Goal: Task Accomplishment & Management: Manage account settings

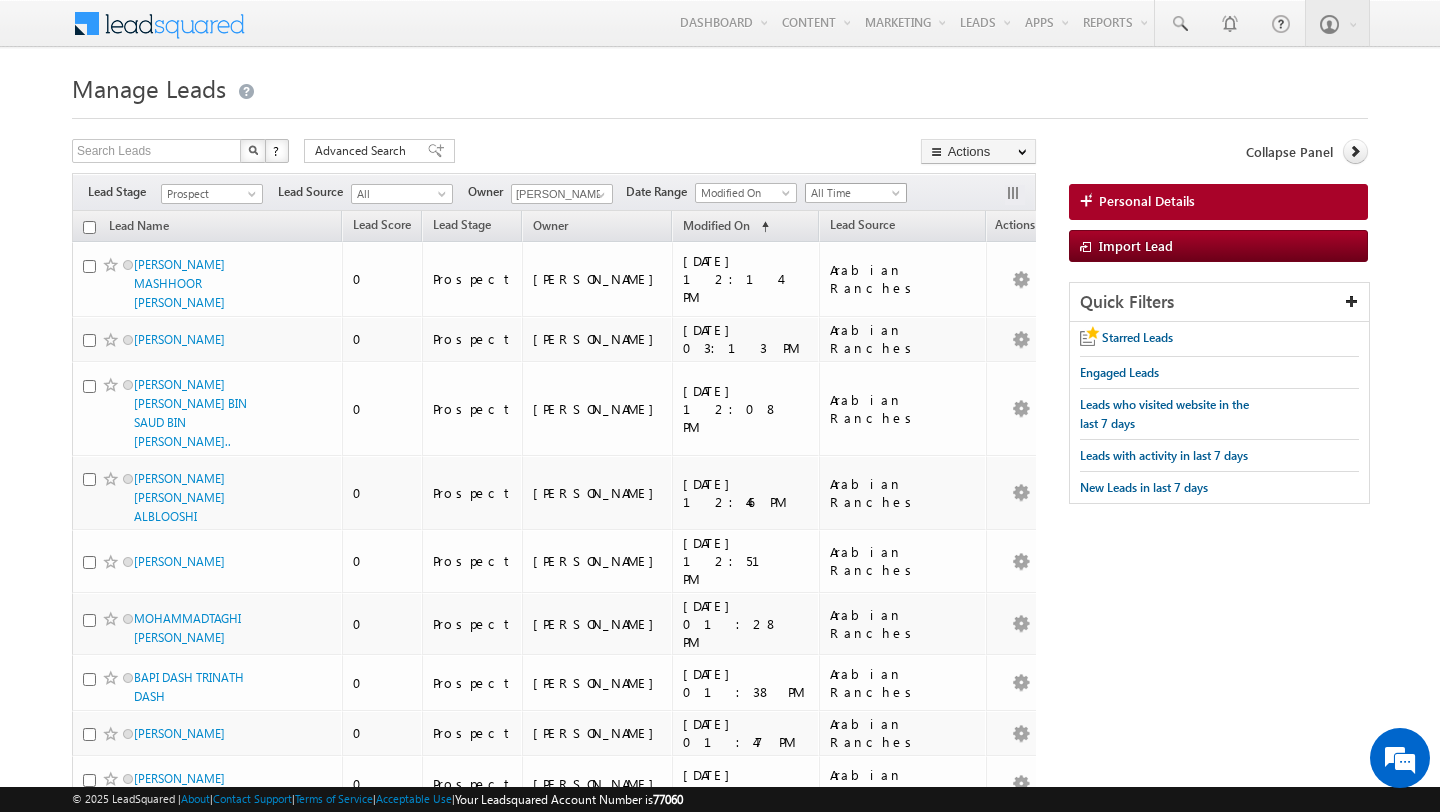
click at [851, 197] on span "All Time" at bounding box center [853, 193] width 95 height 18
click at [850, 283] on link "Today" at bounding box center [849, 279] width 101 height 18
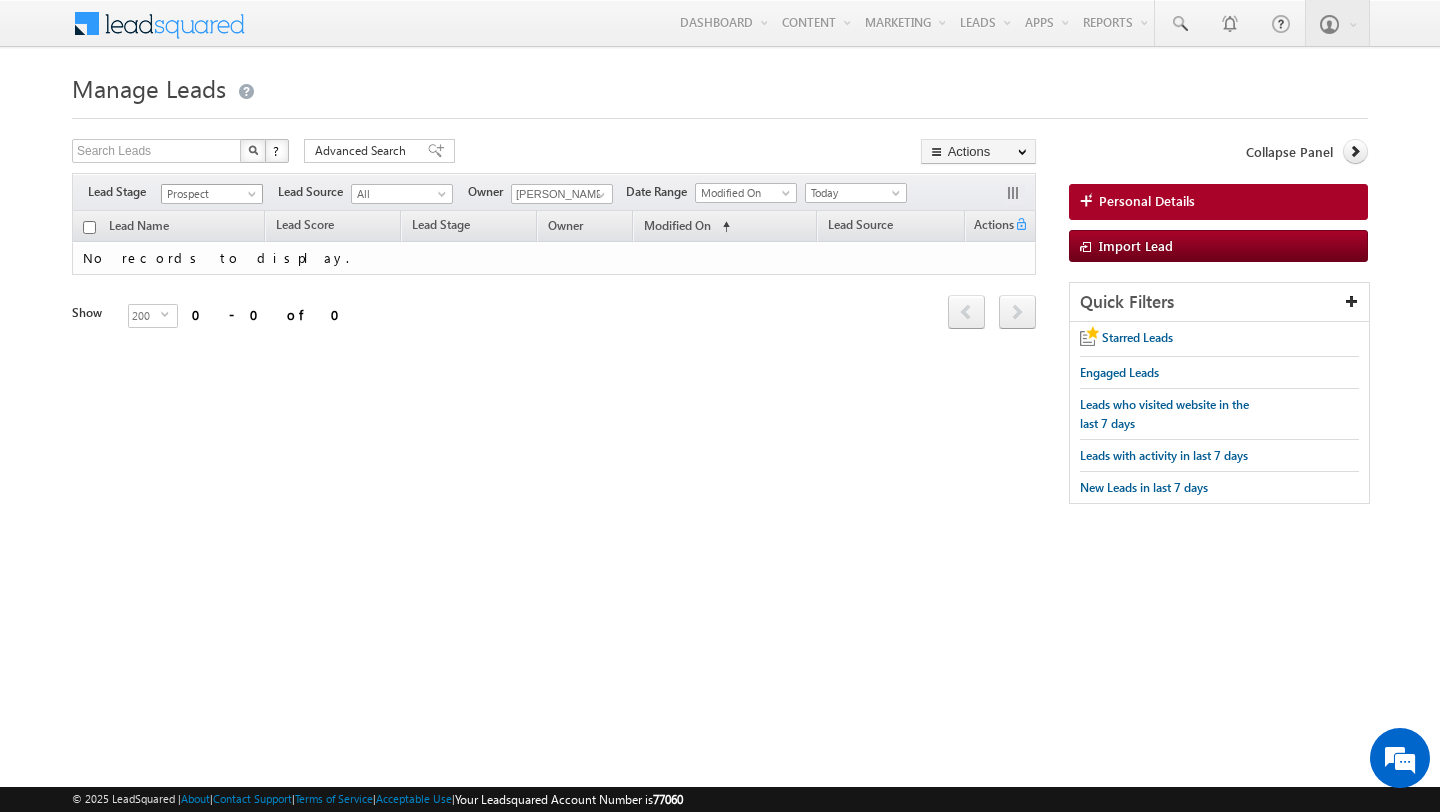
click at [200, 195] on span "Prospect" at bounding box center [209, 194] width 95 height 18
click at [202, 239] on link "Contact" at bounding box center [212, 235] width 101 height 18
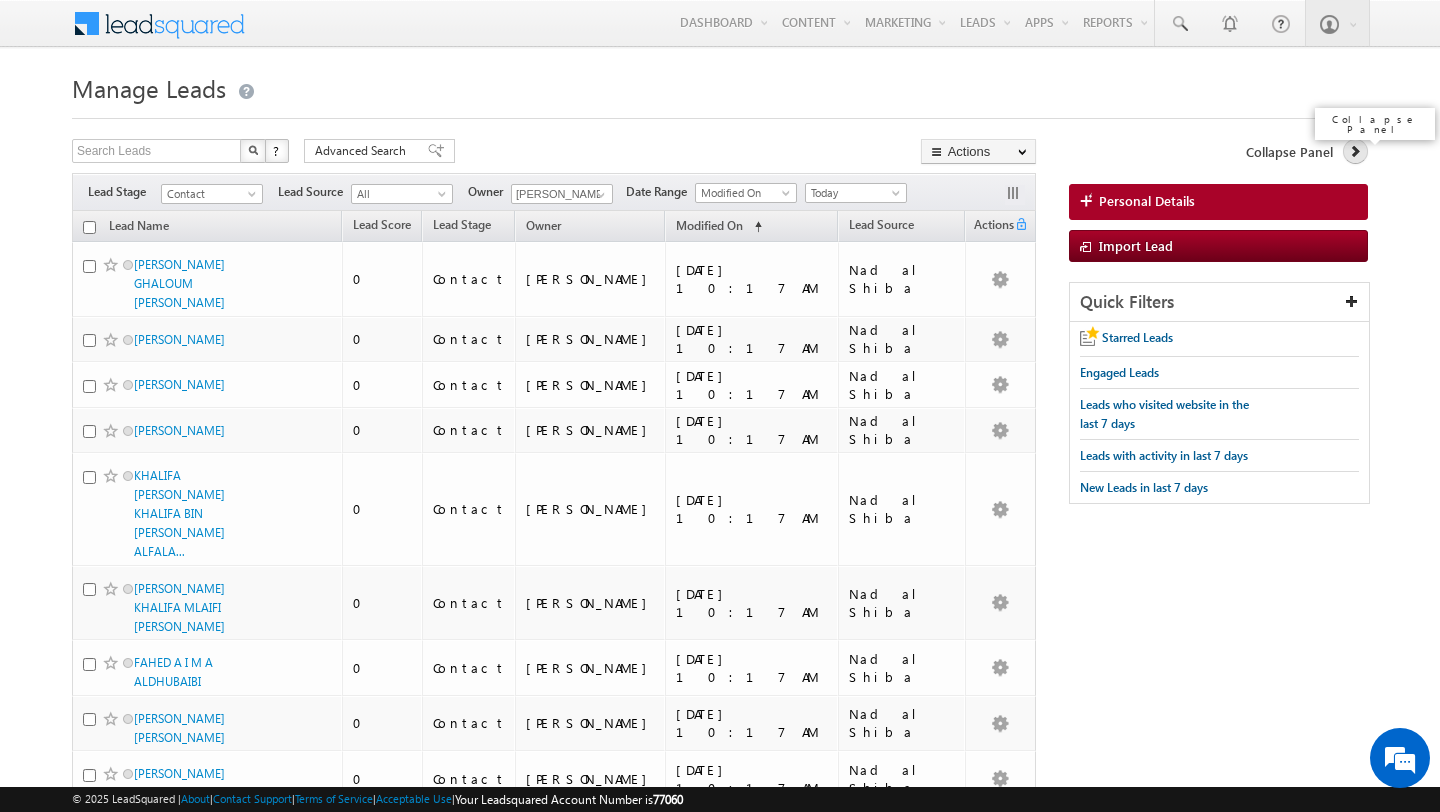
click at [1355, 152] on icon at bounding box center [1355, 151] width 14 height 14
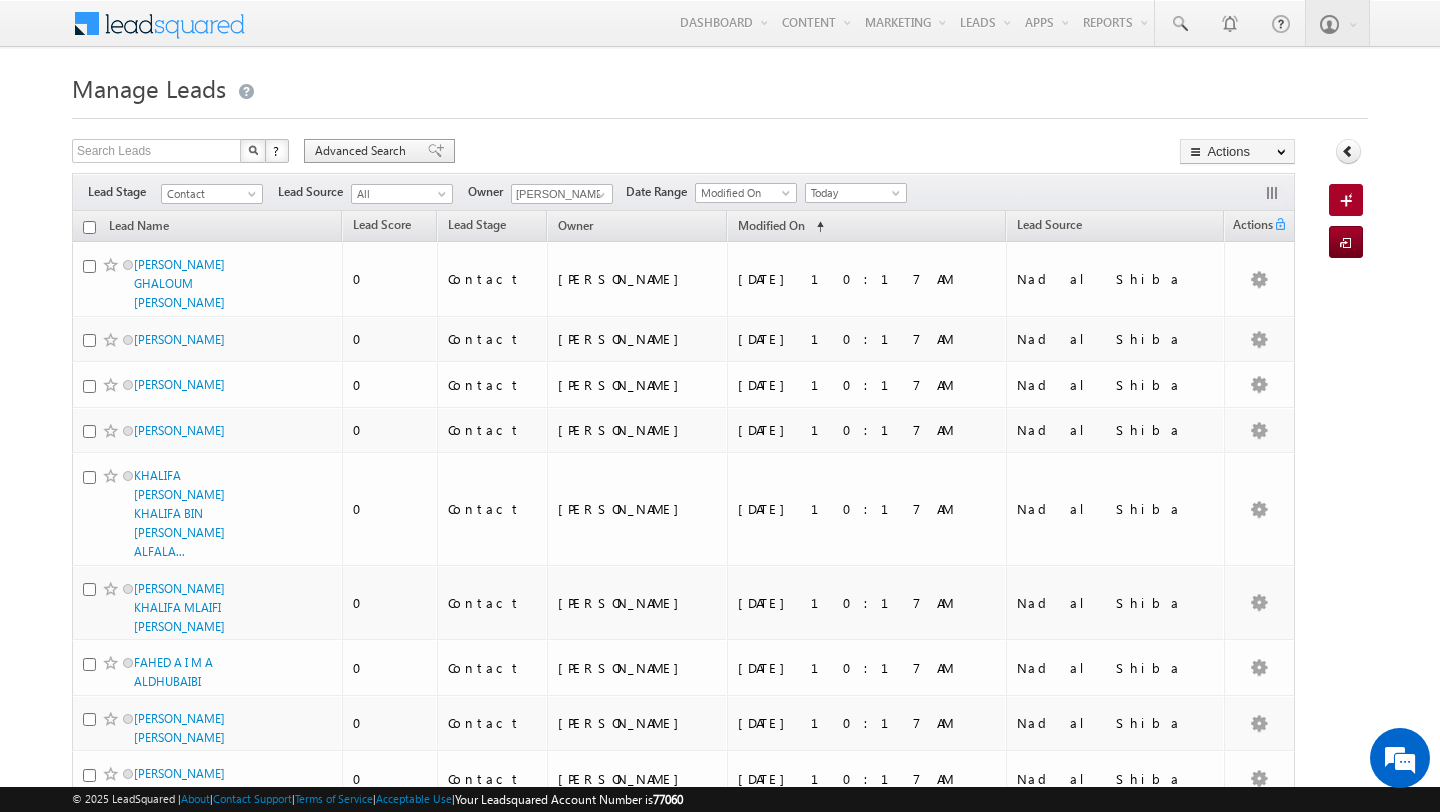
click at [360, 148] on span "Advanced Search" at bounding box center [363, 151] width 97 height 18
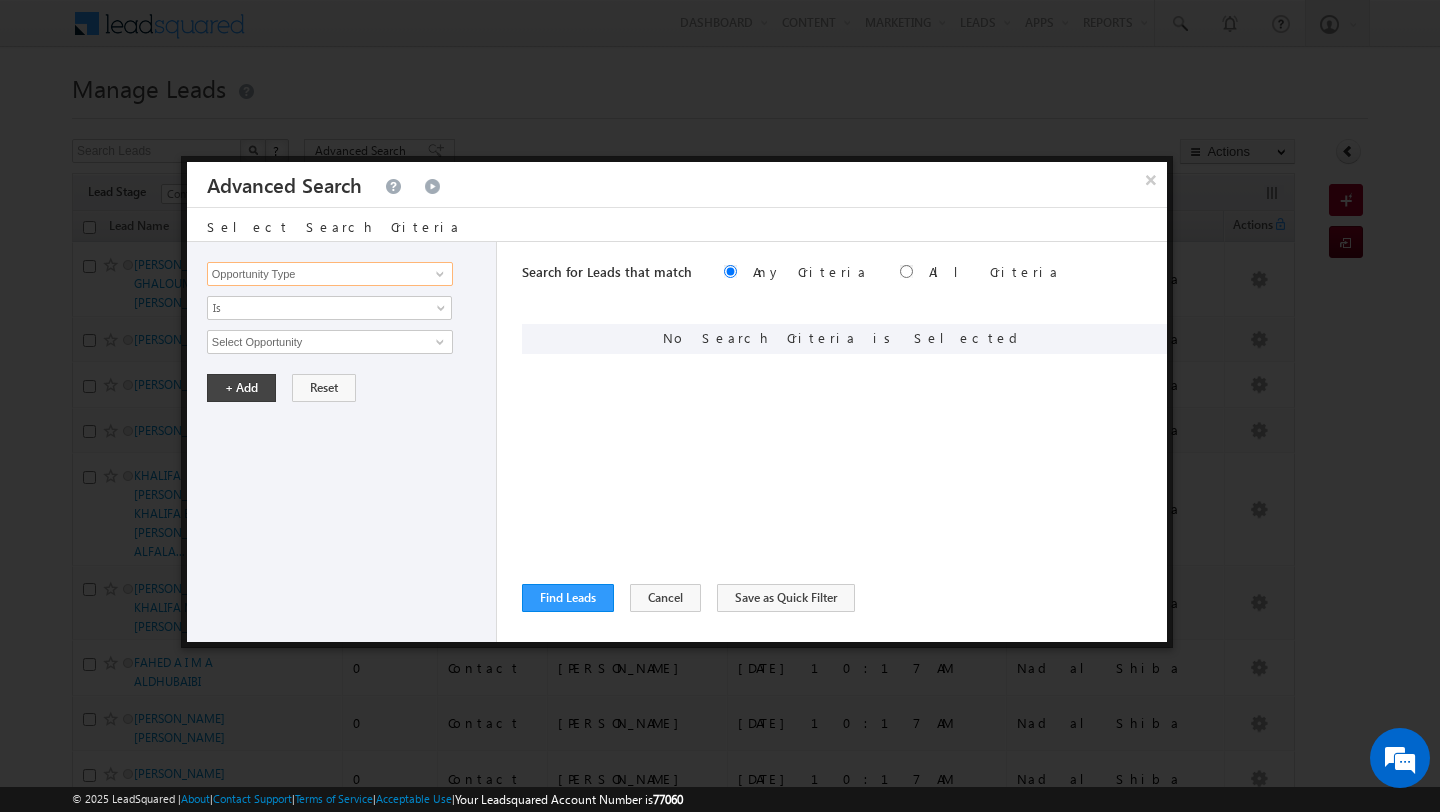
click at [312, 280] on input "Opportunity Type" at bounding box center [330, 274] width 246 height 24
click at [431, 276] on link at bounding box center [437, 274] width 25 height 20
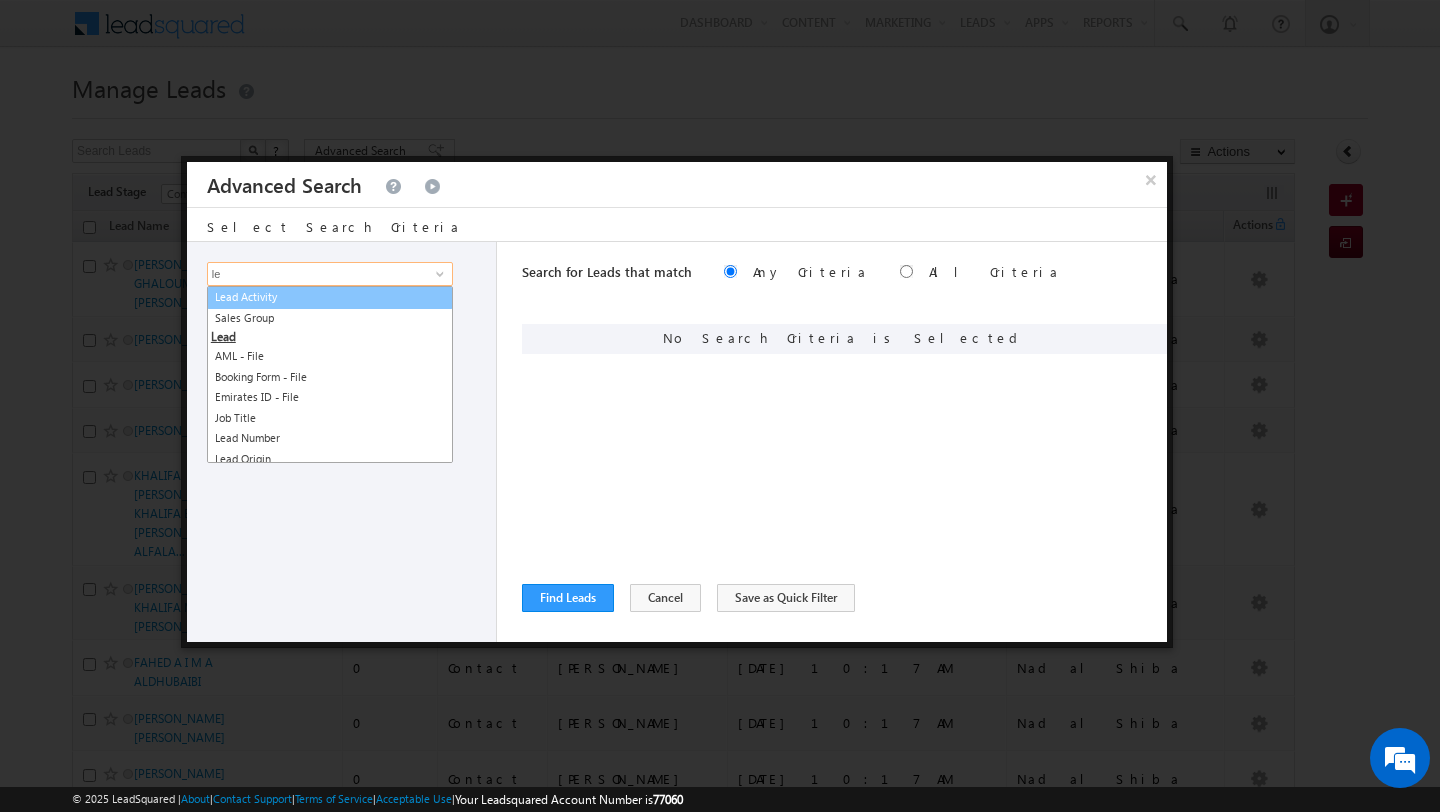
click at [395, 300] on link "Lead Activity" at bounding box center [330, 297] width 246 height 23
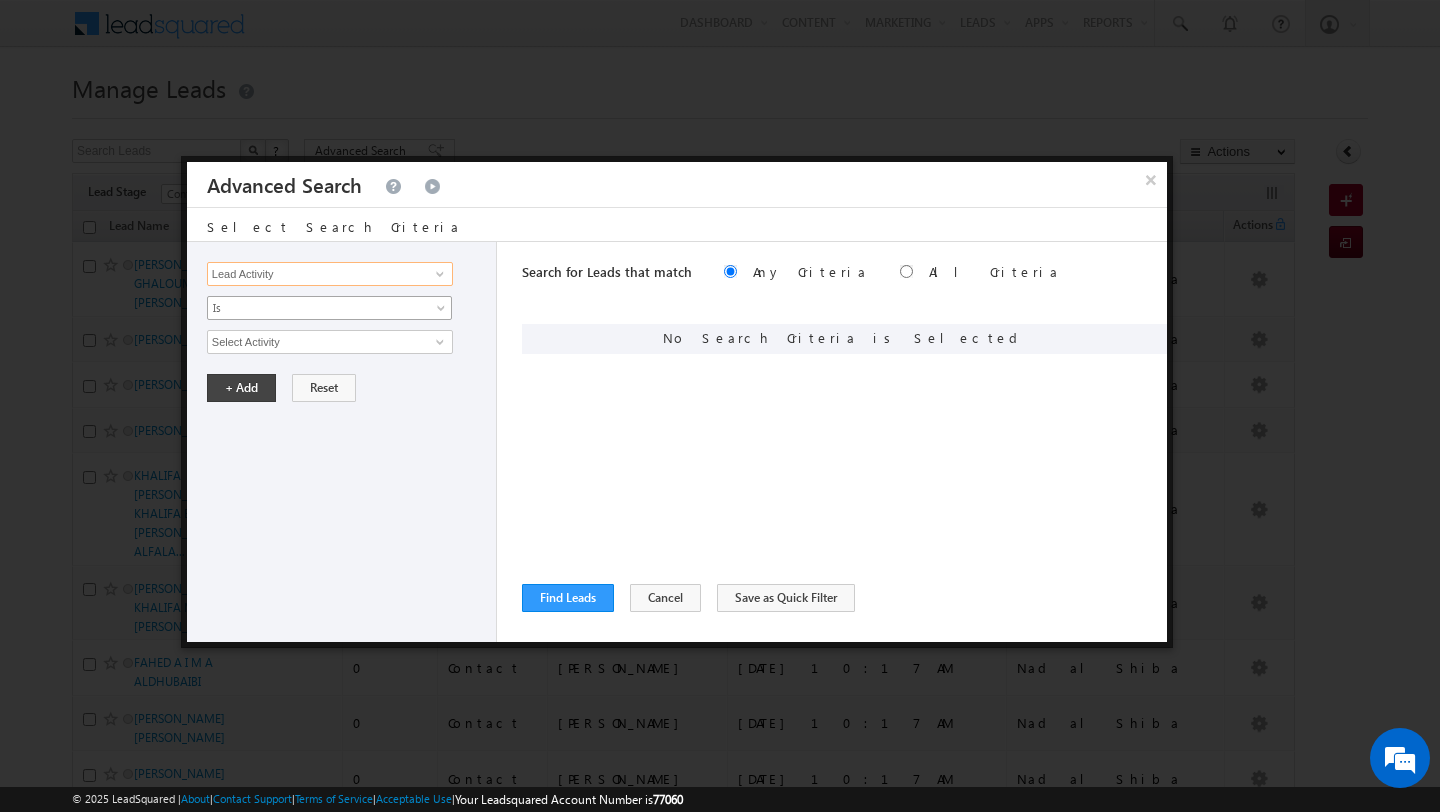
type input "Lead Activity"
click at [331, 311] on span "Is" at bounding box center [316, 308] width 217 height 18
click at [329, 351] on link "Is Not" at bounding box center [330, 352] width 244 height 18
click at [443, 342] on span at bounding box center [440, 342] width 16 height 16
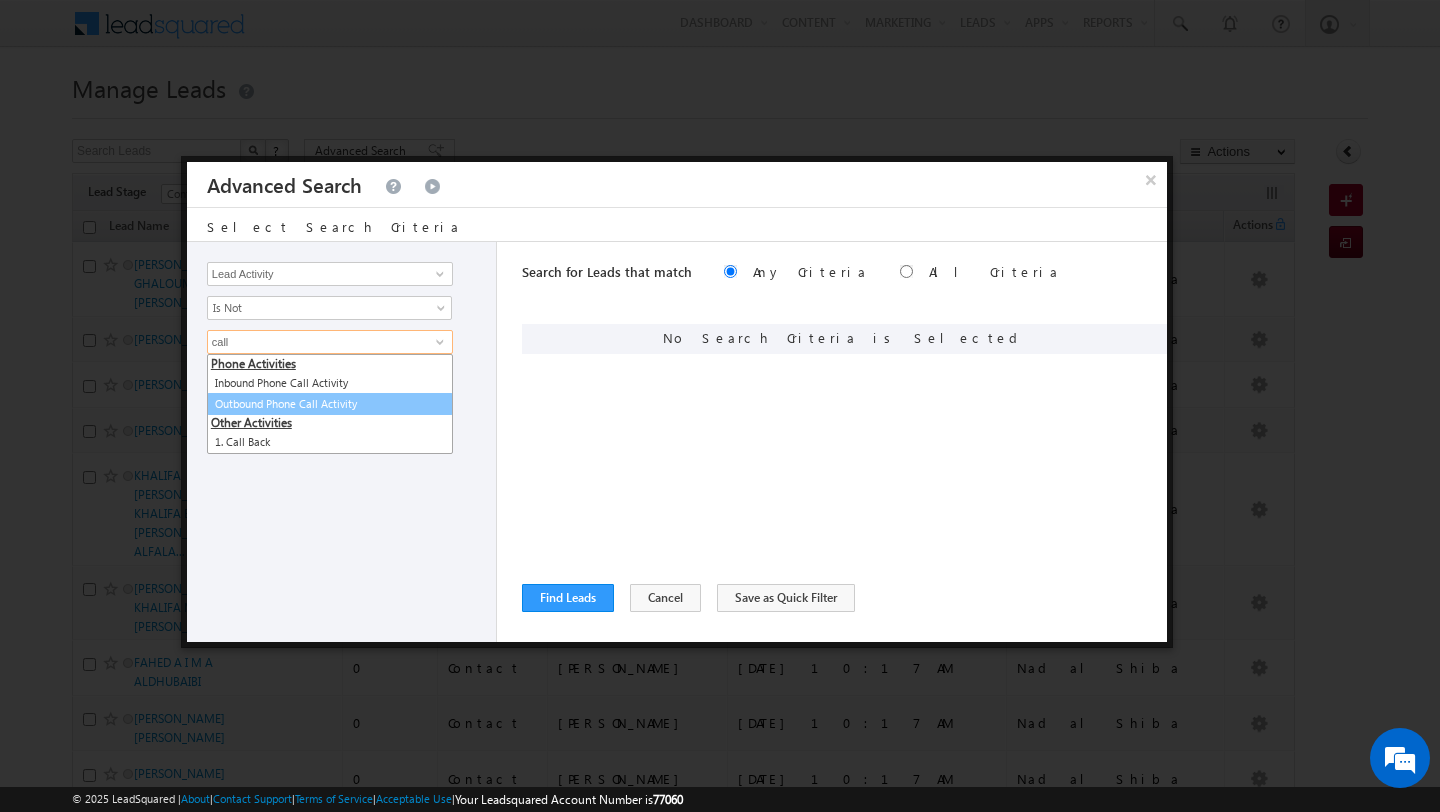
click at [356, 400] on link "Outbound Phone Call Activity" at bounding box center [330, 404] width 246 height 23
type input "Outbound Phone Call Activity"
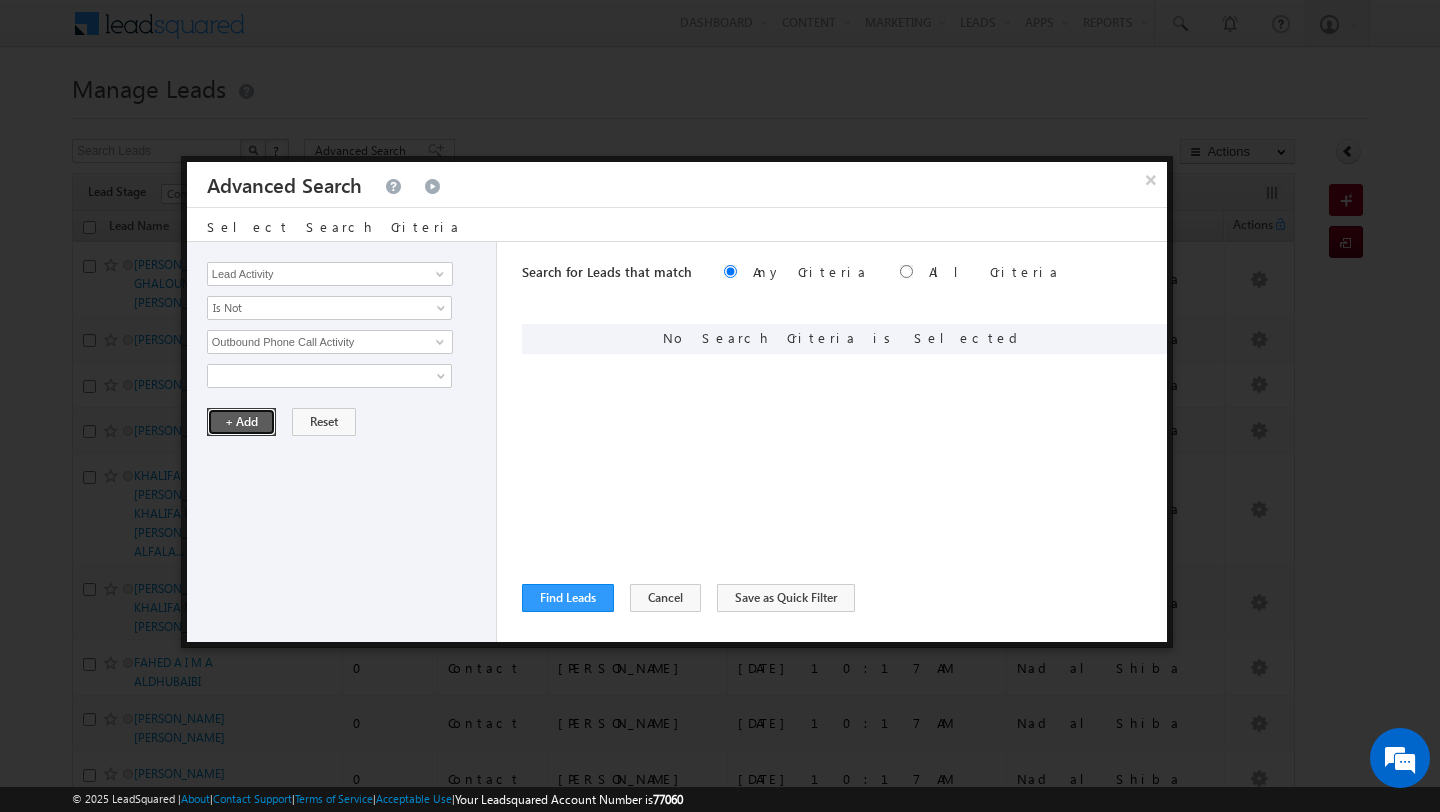
click at [227, 423] on button "+ Add" at bounding box center [241, 422] width 69 height 28
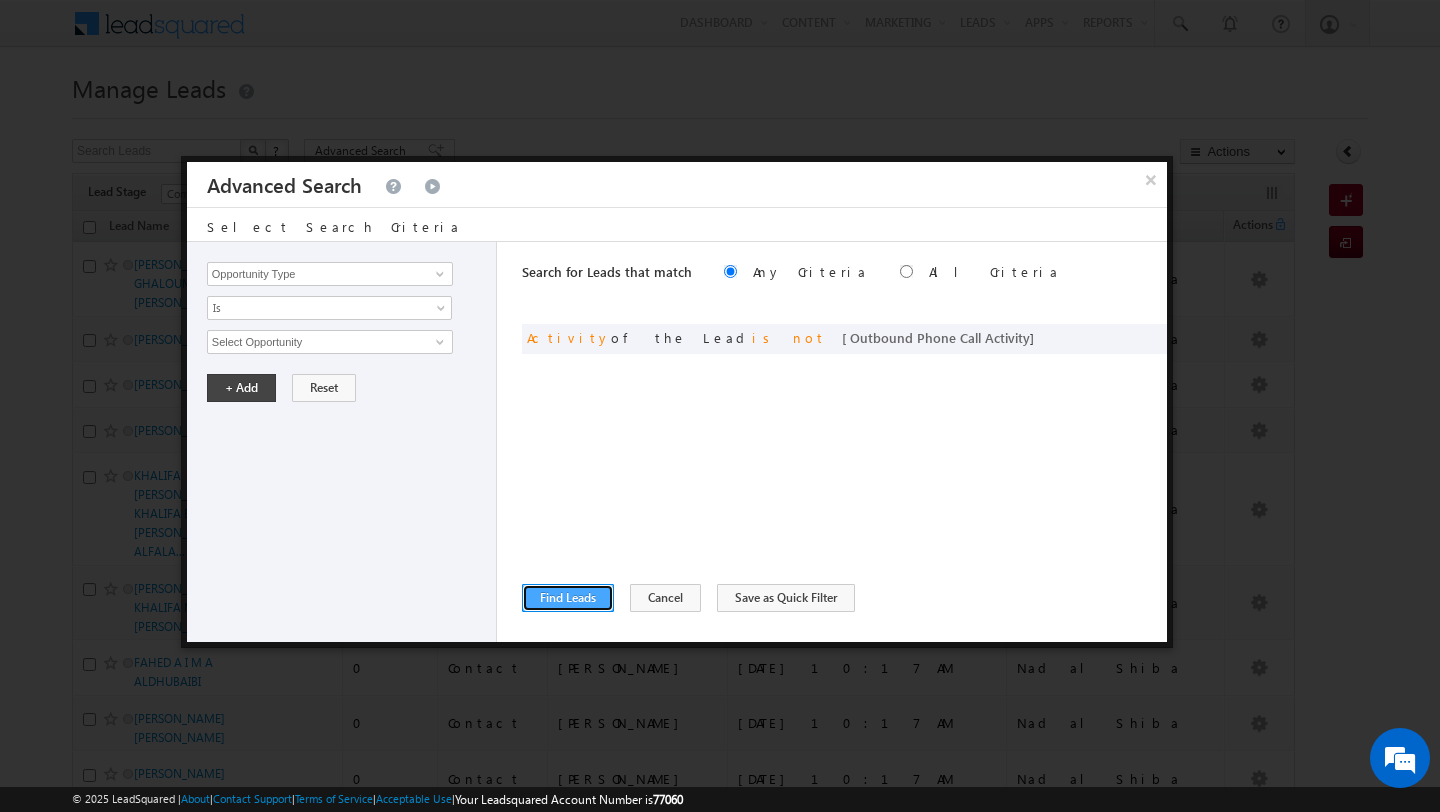
click at [585, 607] on button "Find Leads" at bounding box center [568, 598] width 92 height 28
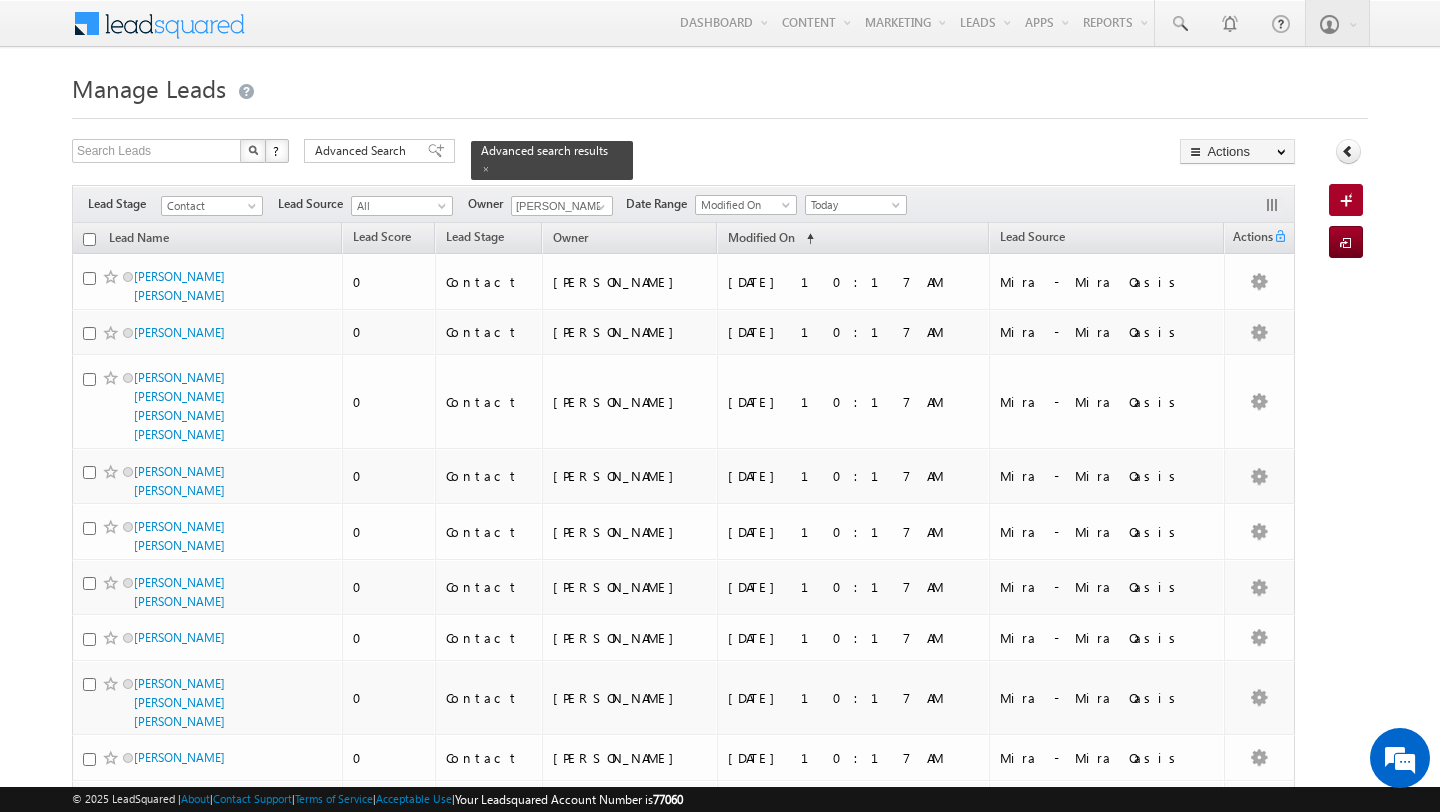
click at [89, 240] on input "checkbox" at bounding box center [89, 239] width 13 height 13
checkbox input "true"
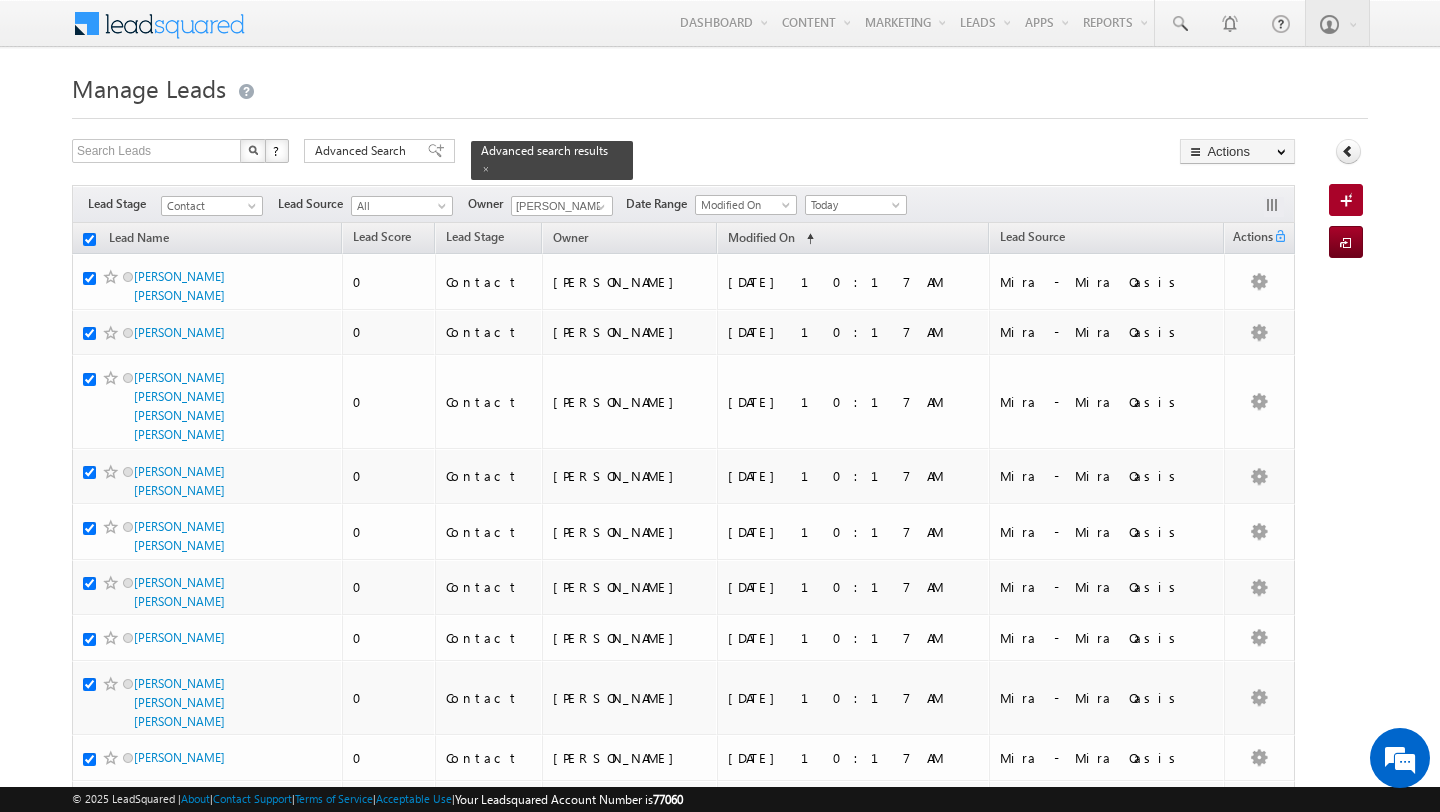
checkbox input "true"
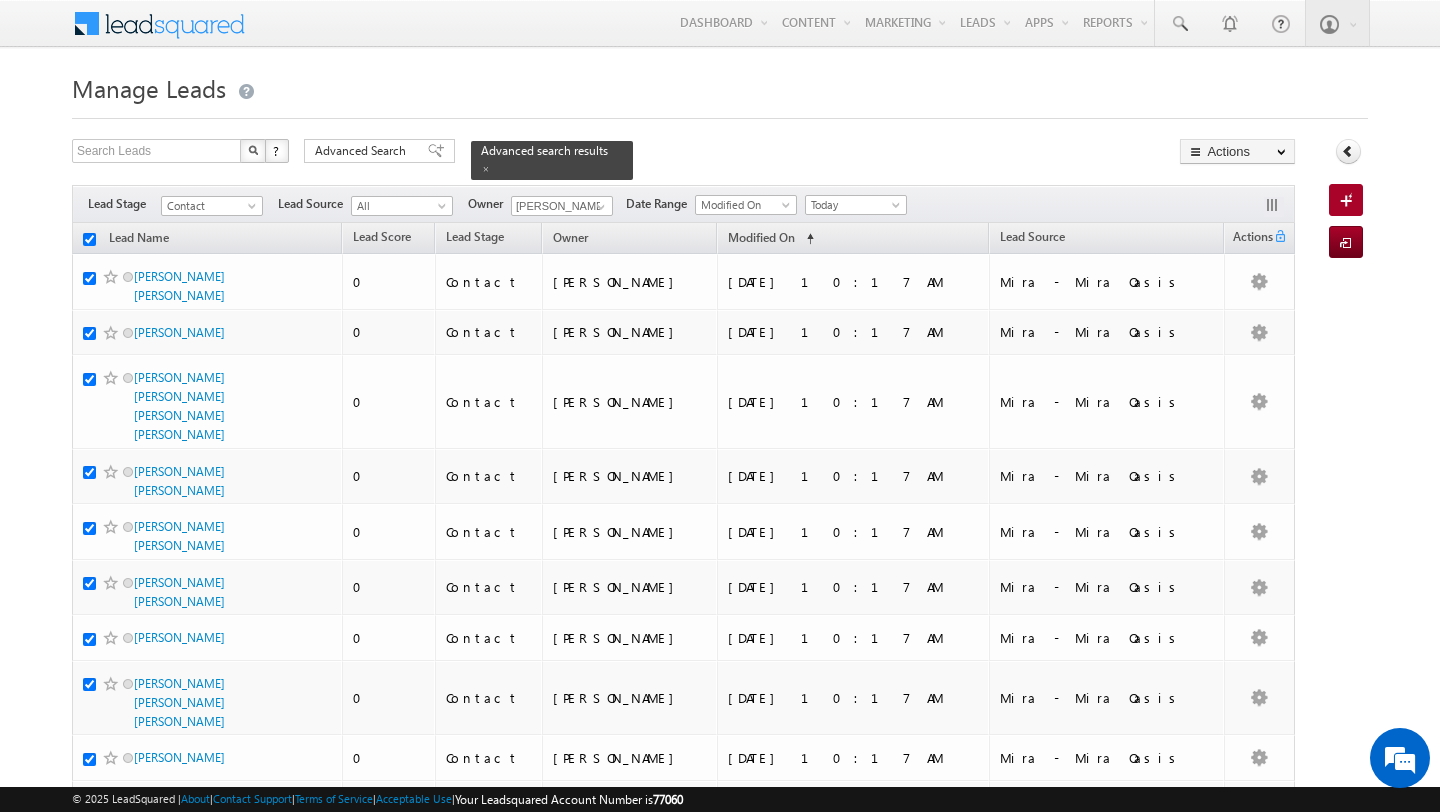
checkbox input "true"
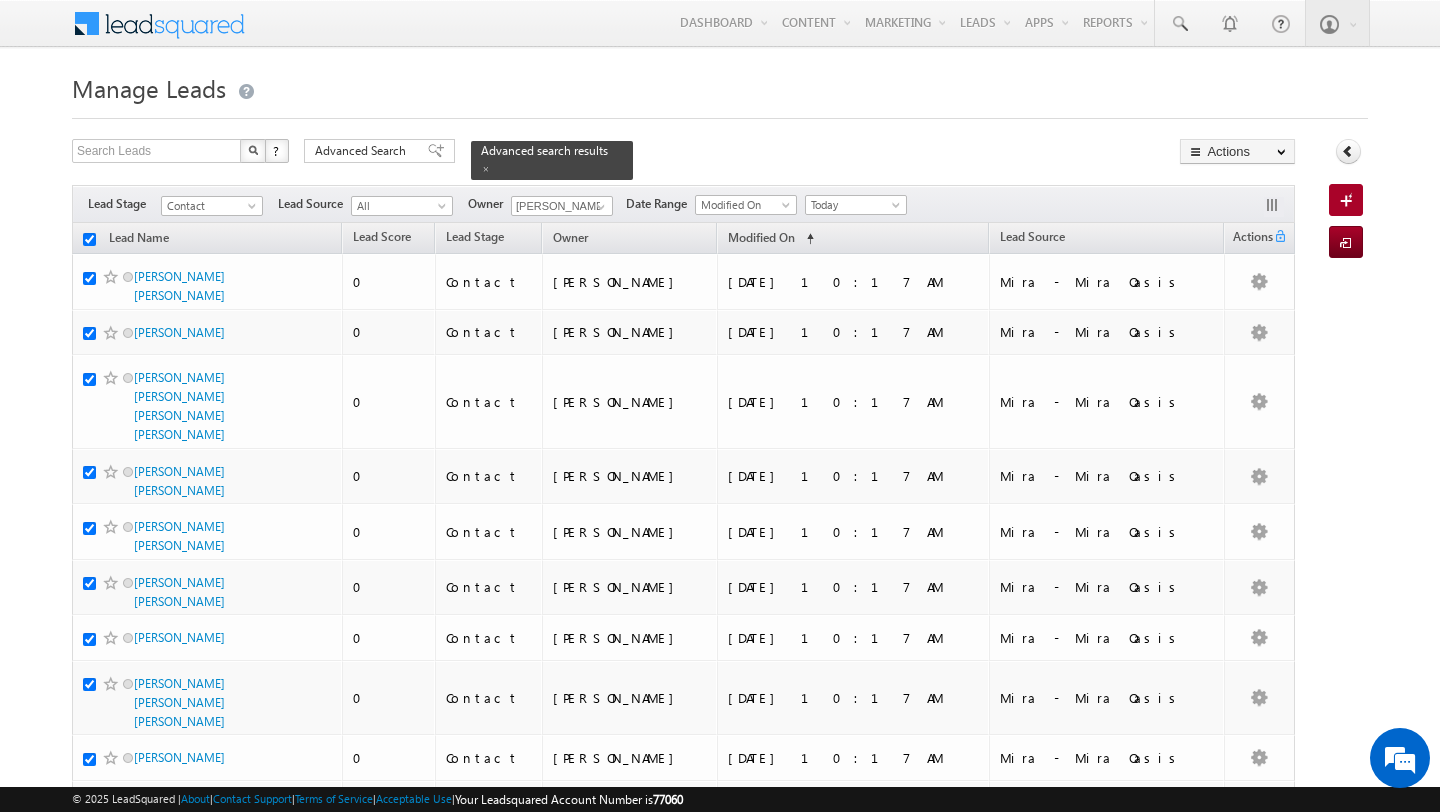
checkbox input "true"
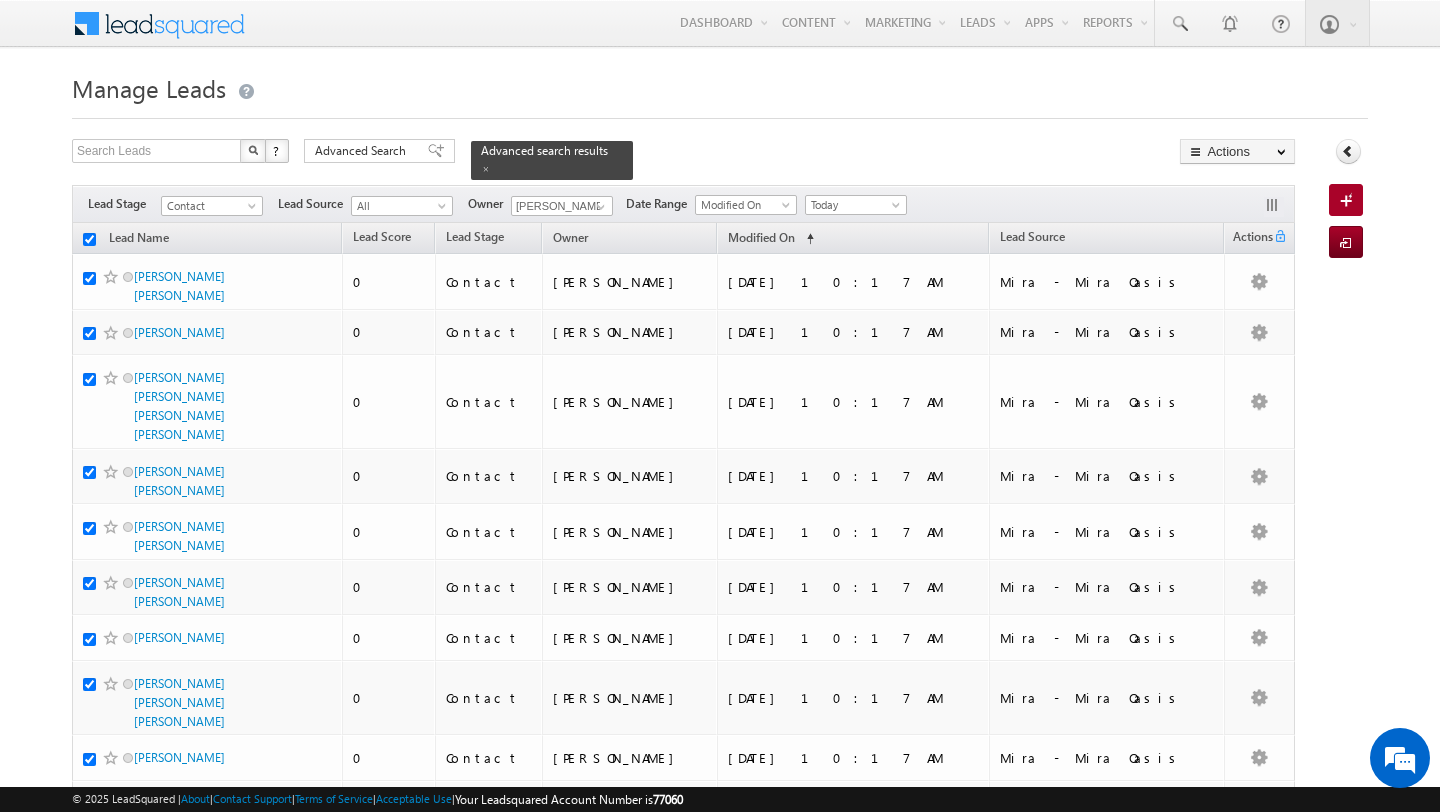
checkbox input "true"
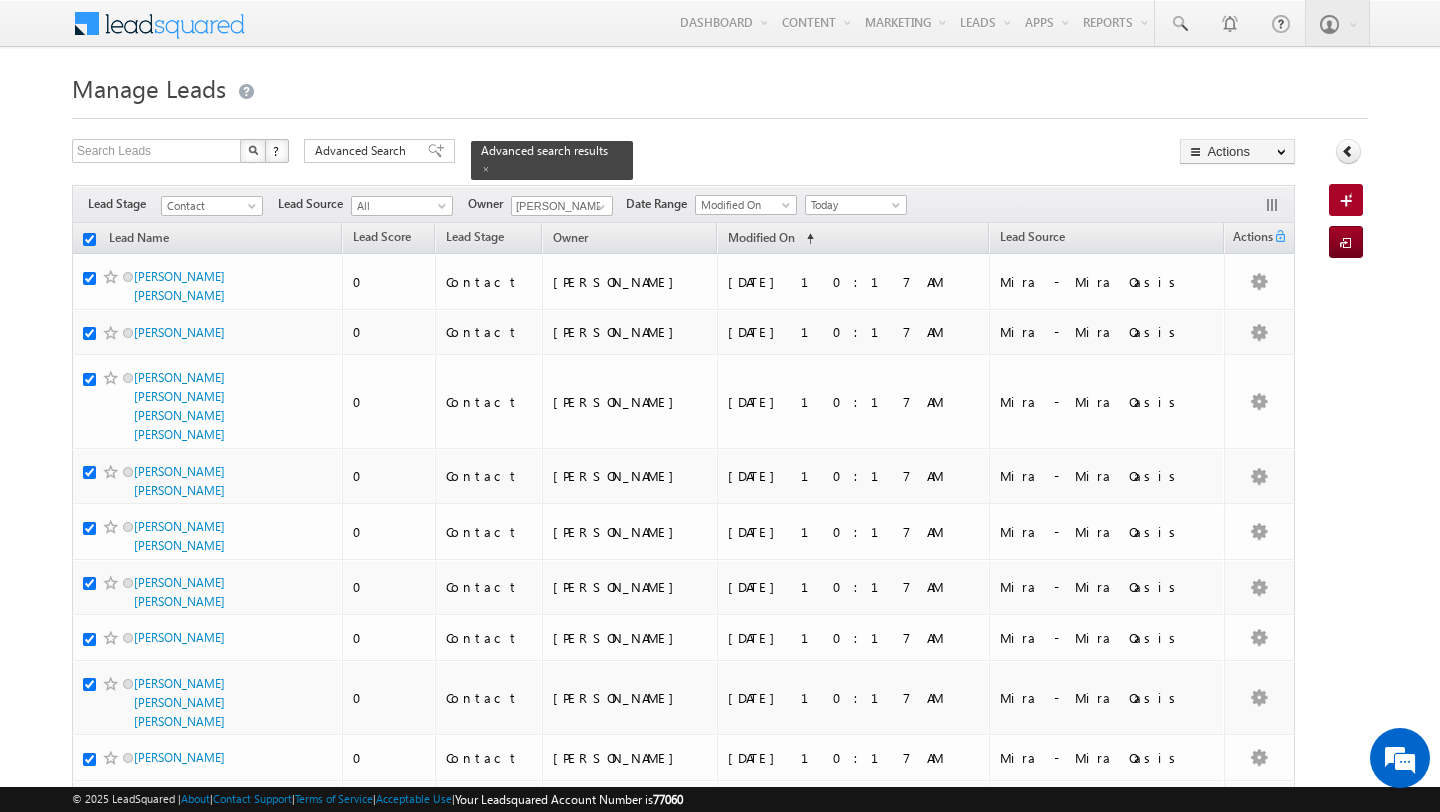
checkbox input "true"
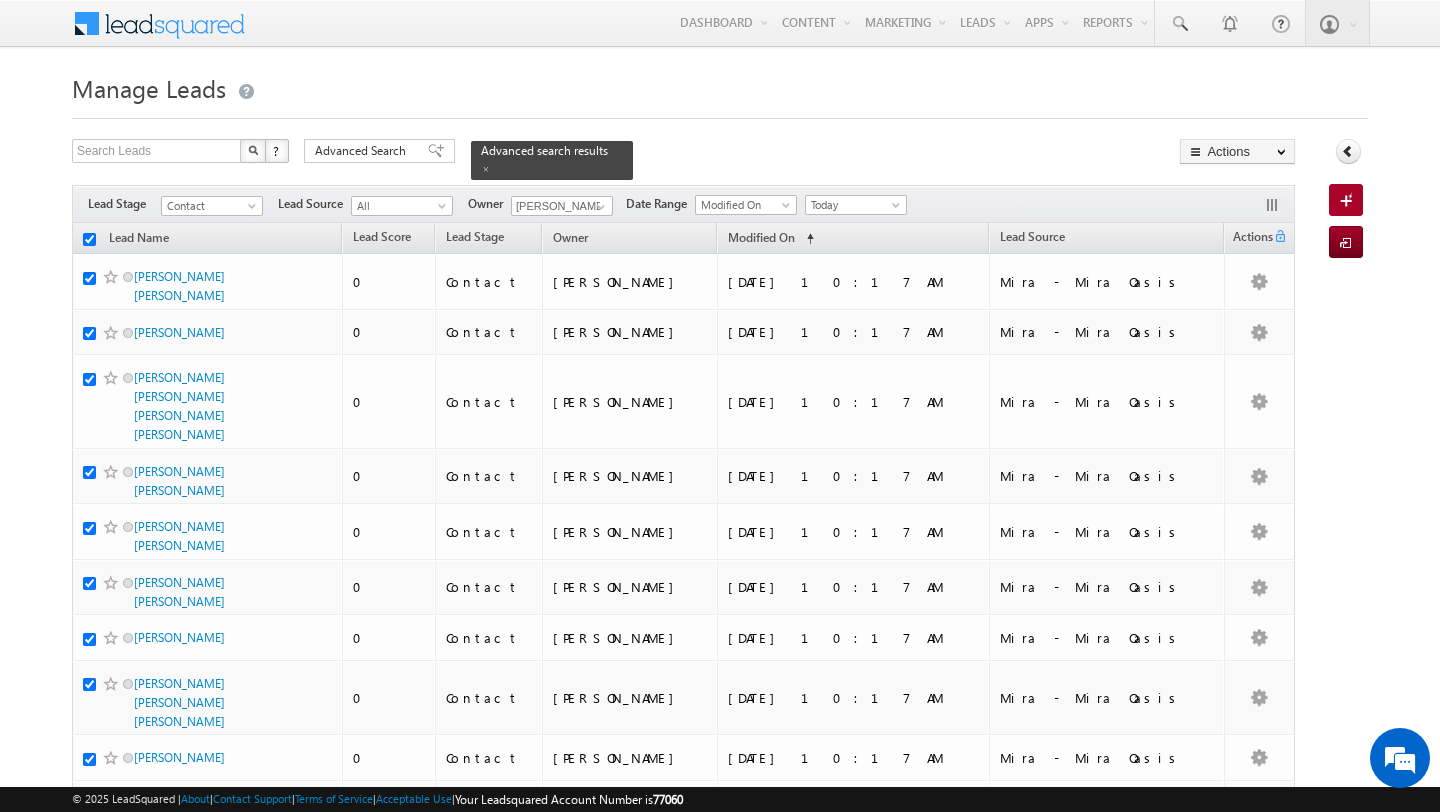
checkbox input "true"
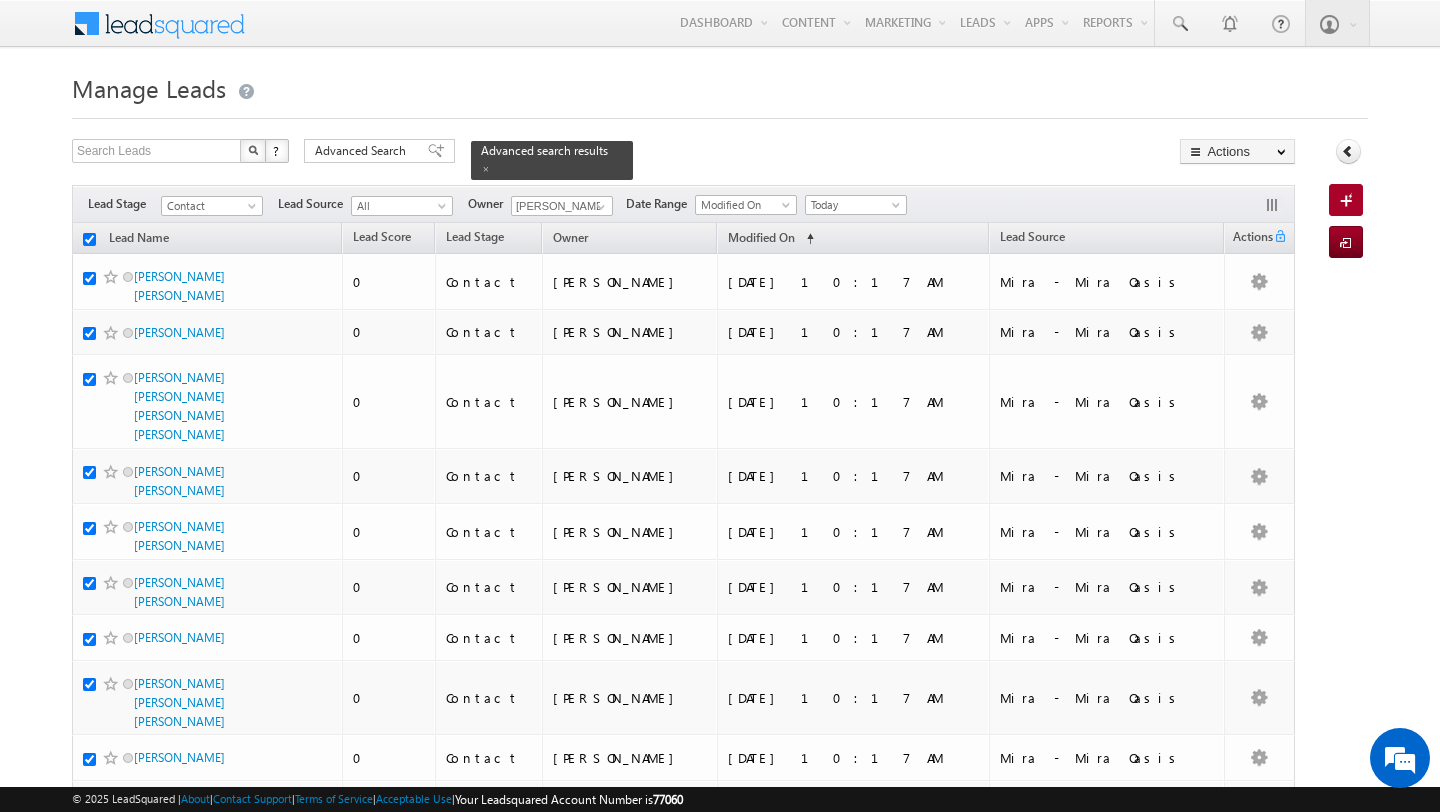
checkbox input "true"
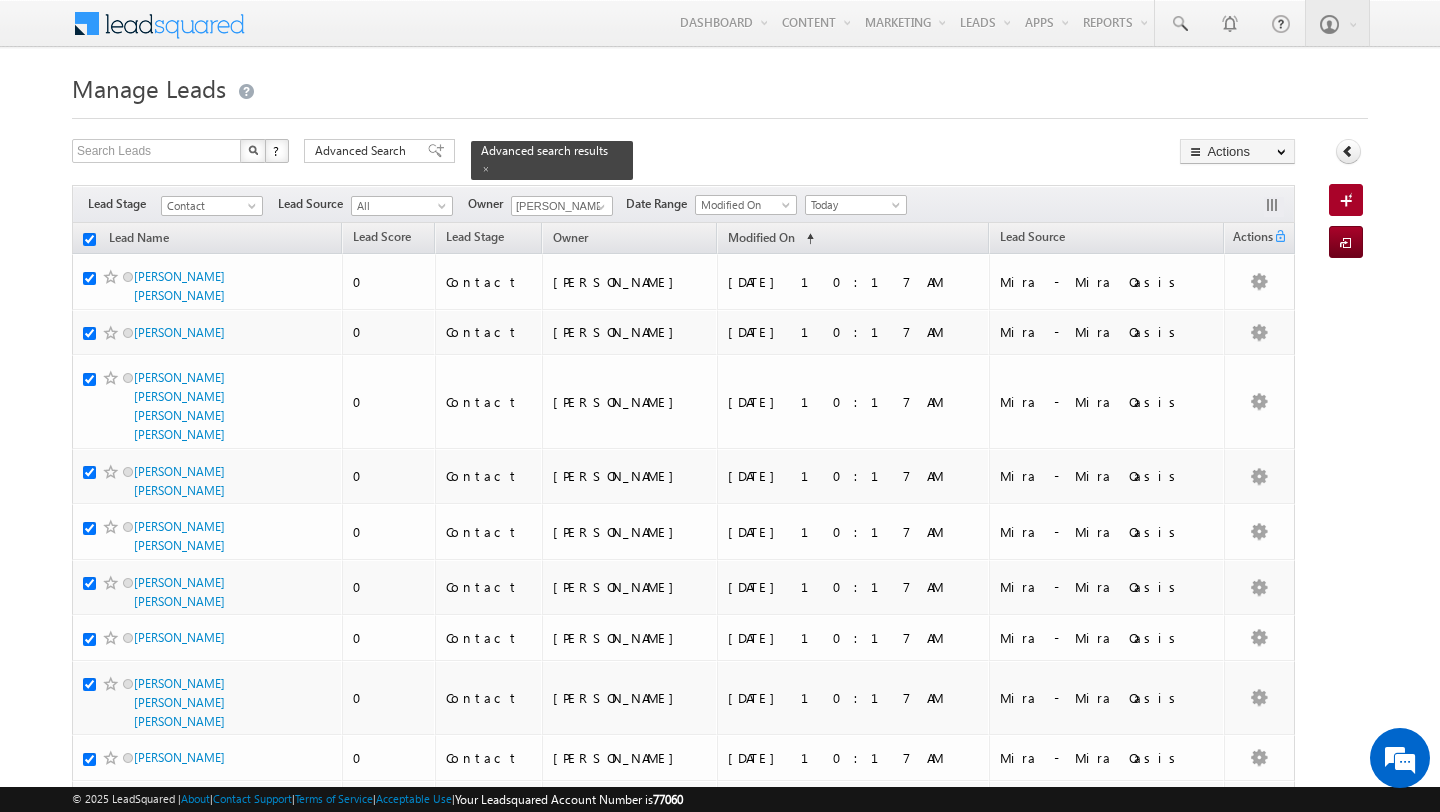
checkbox input "true"
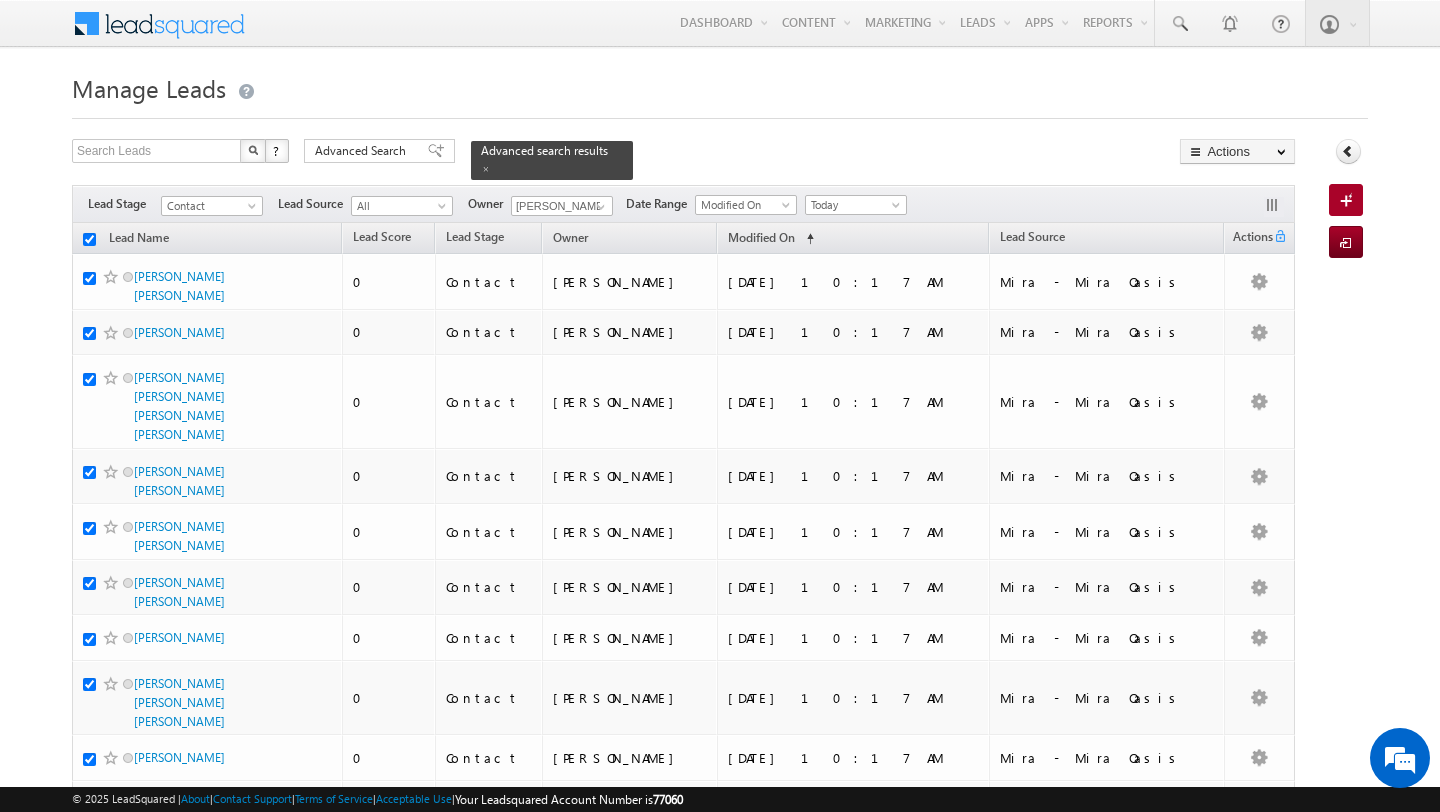
checkbox input "true"
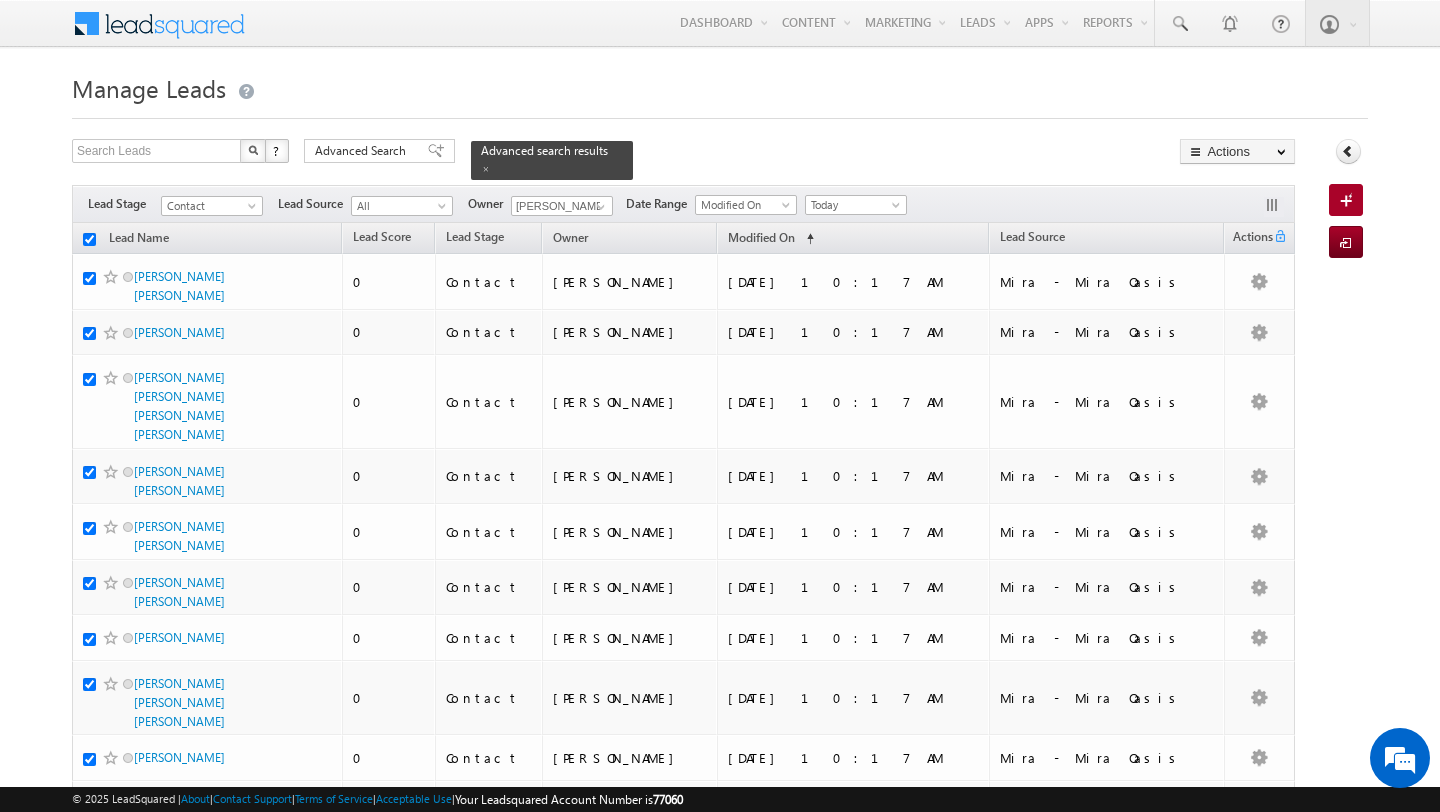
checkbox input "true"
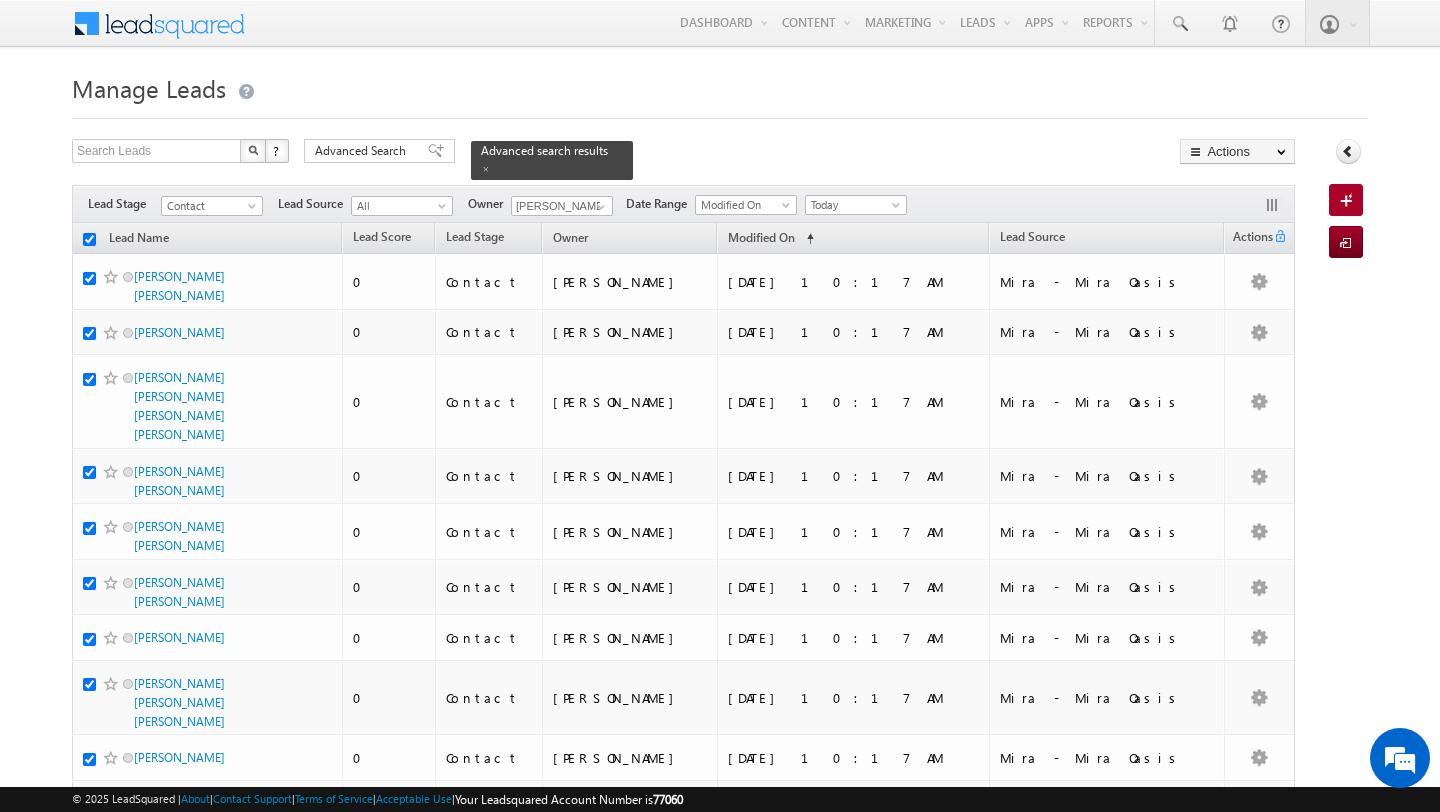
checkbox input "true"
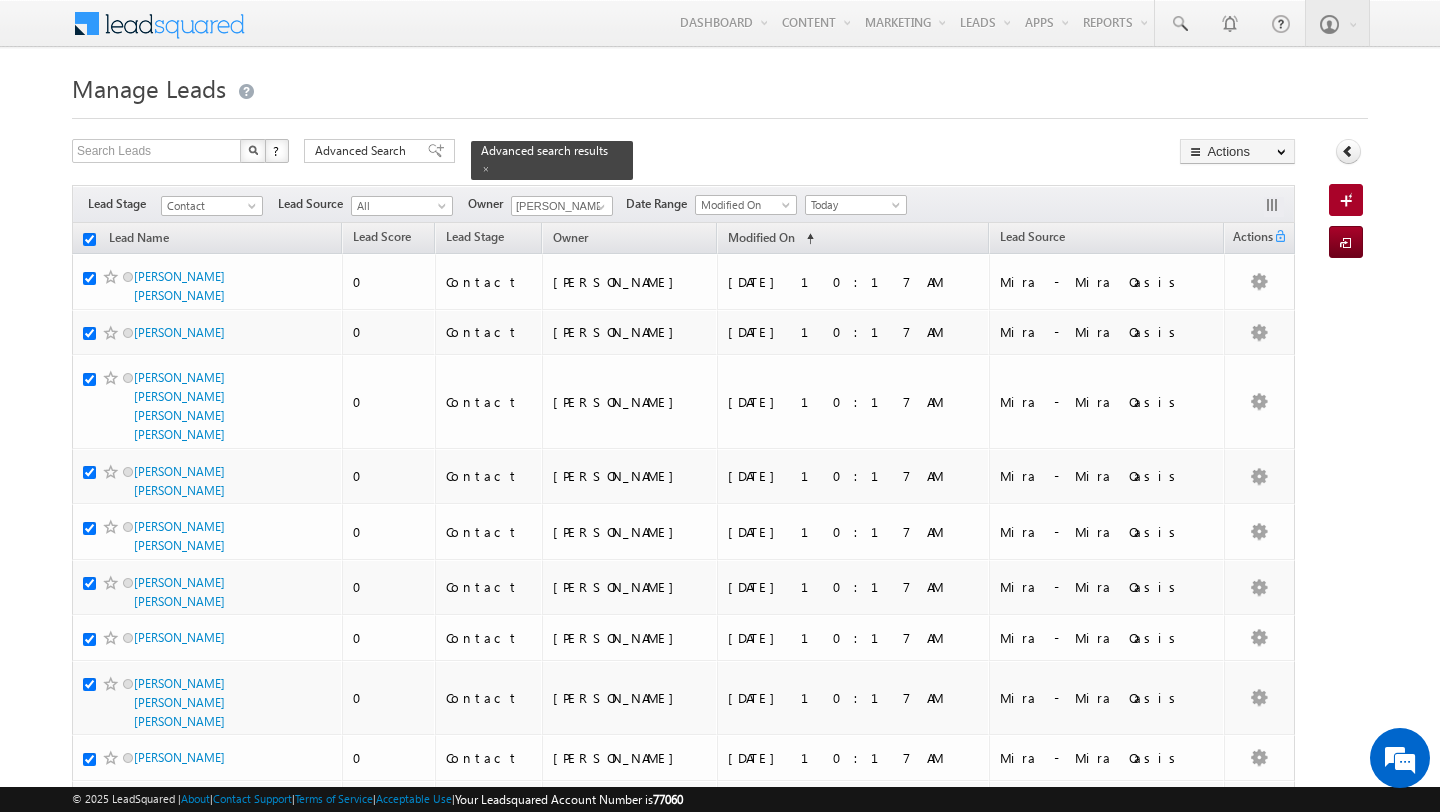
checkbox input "true"
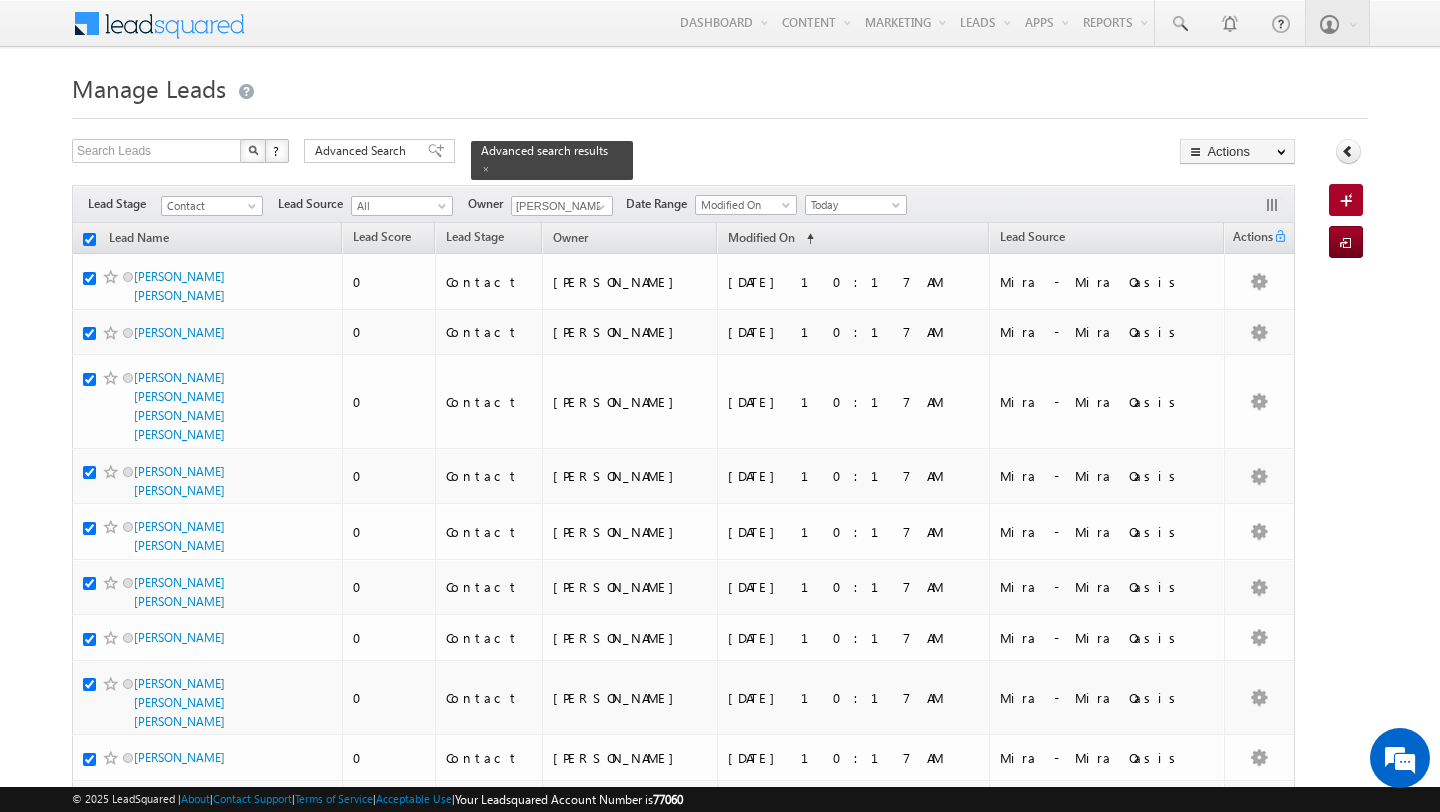
checkbox input "true"
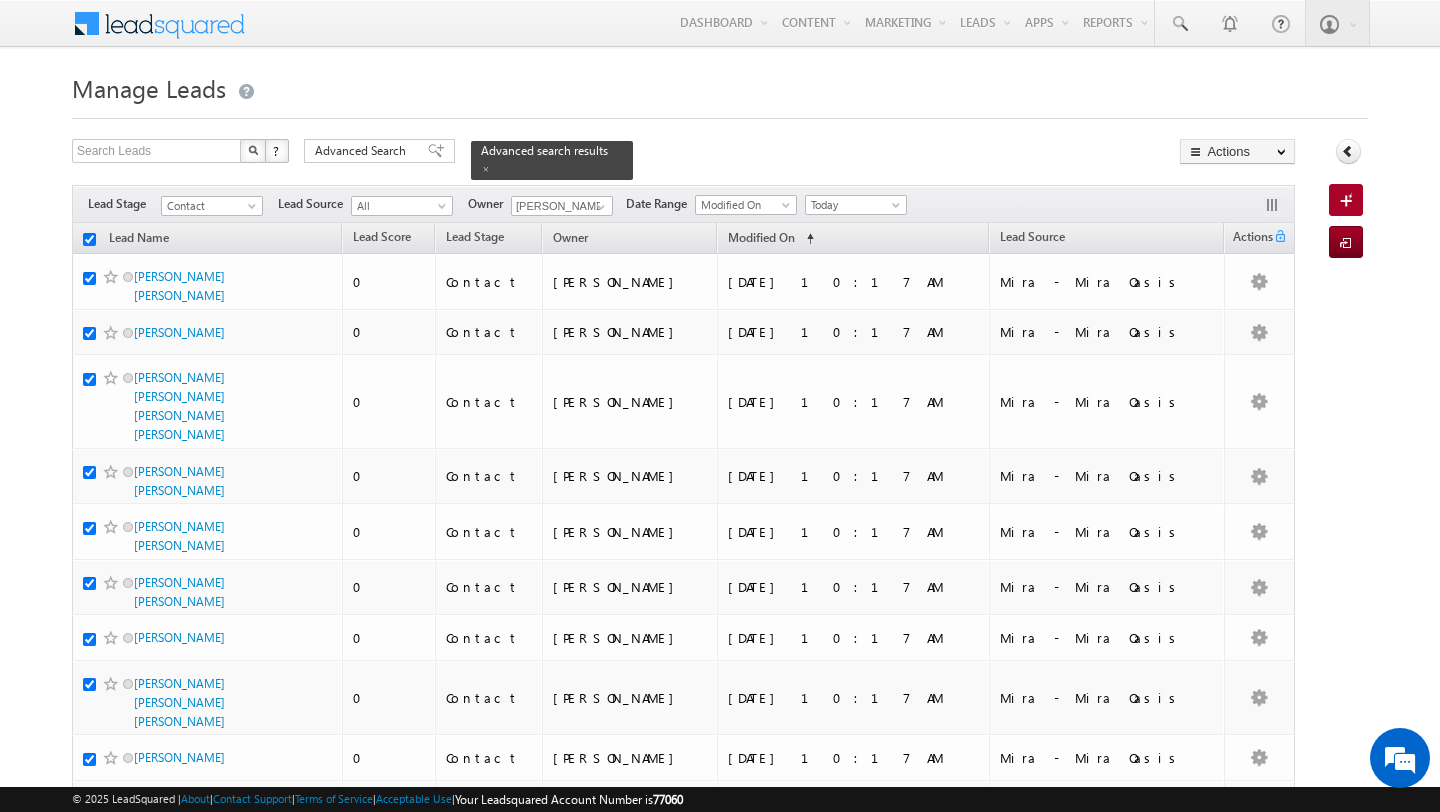
checkbox input "true"
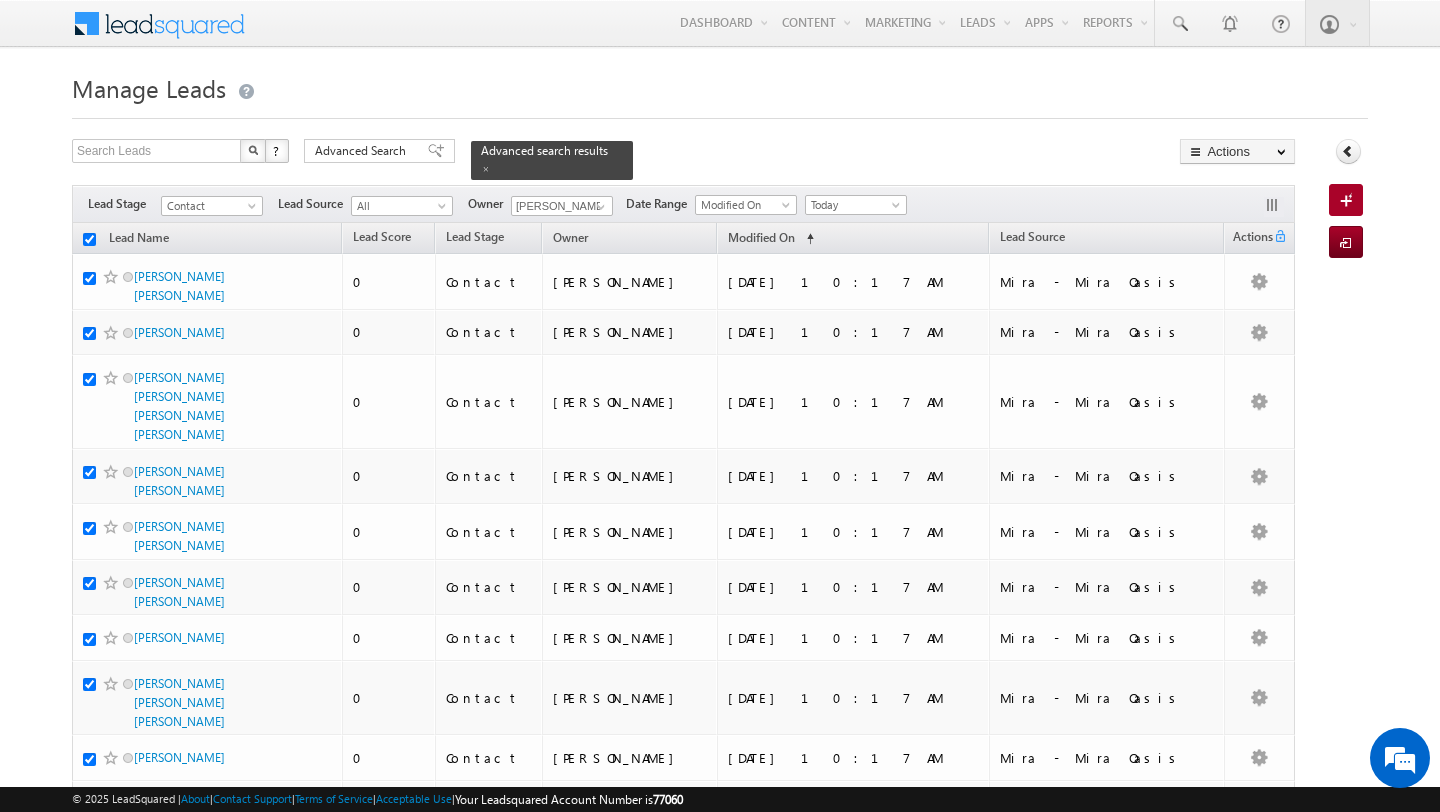
checkbox input "true"
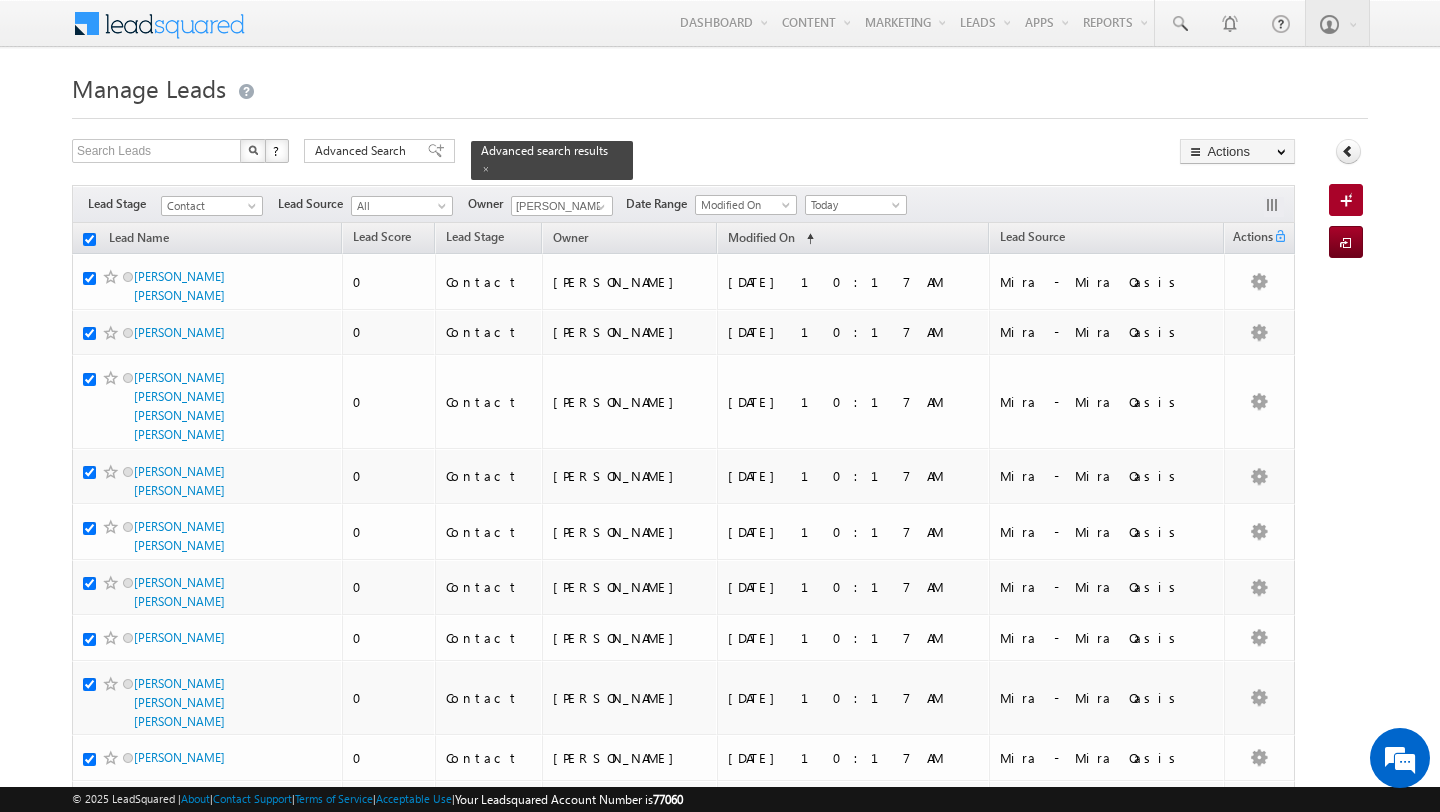
checkbox input "true"
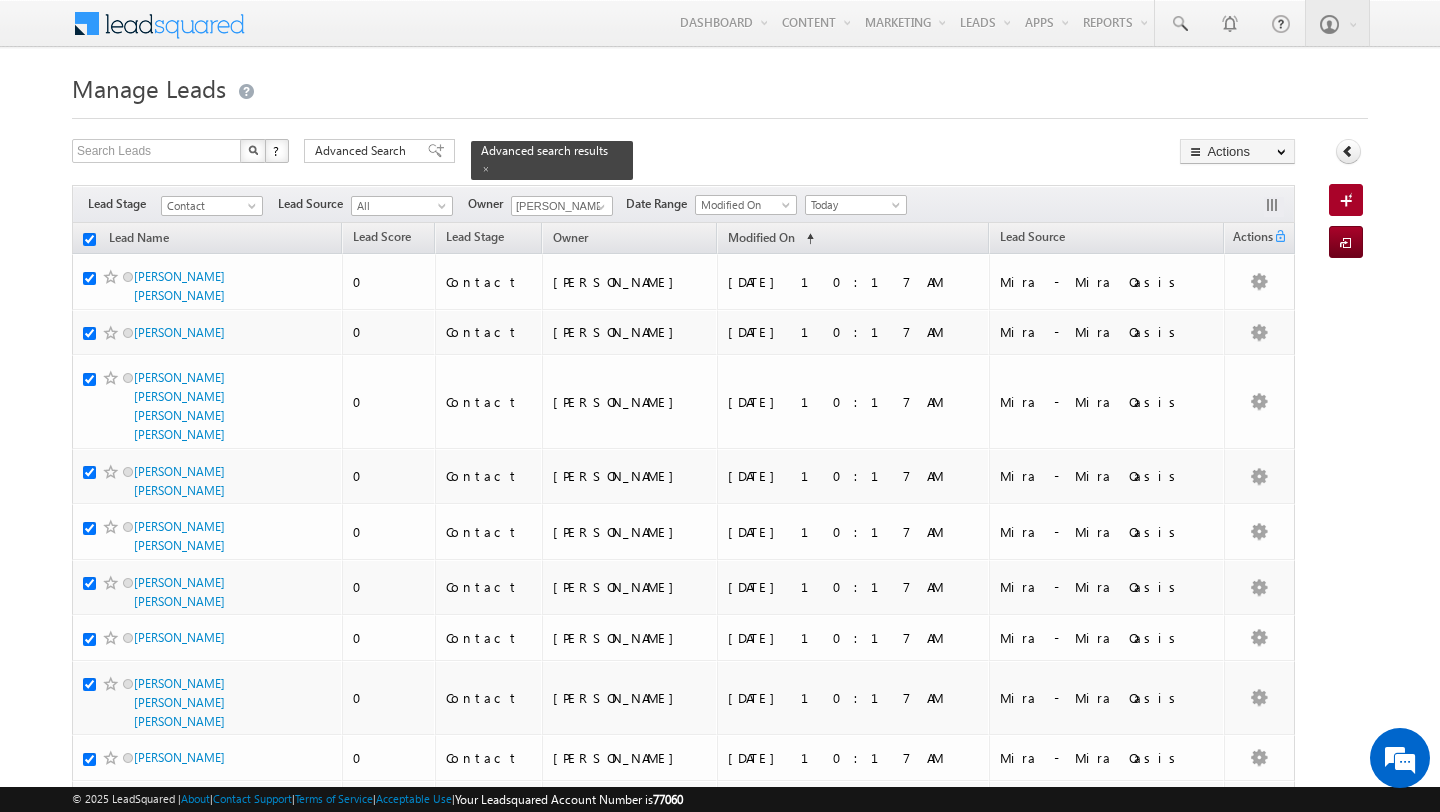
checkbox input "true"
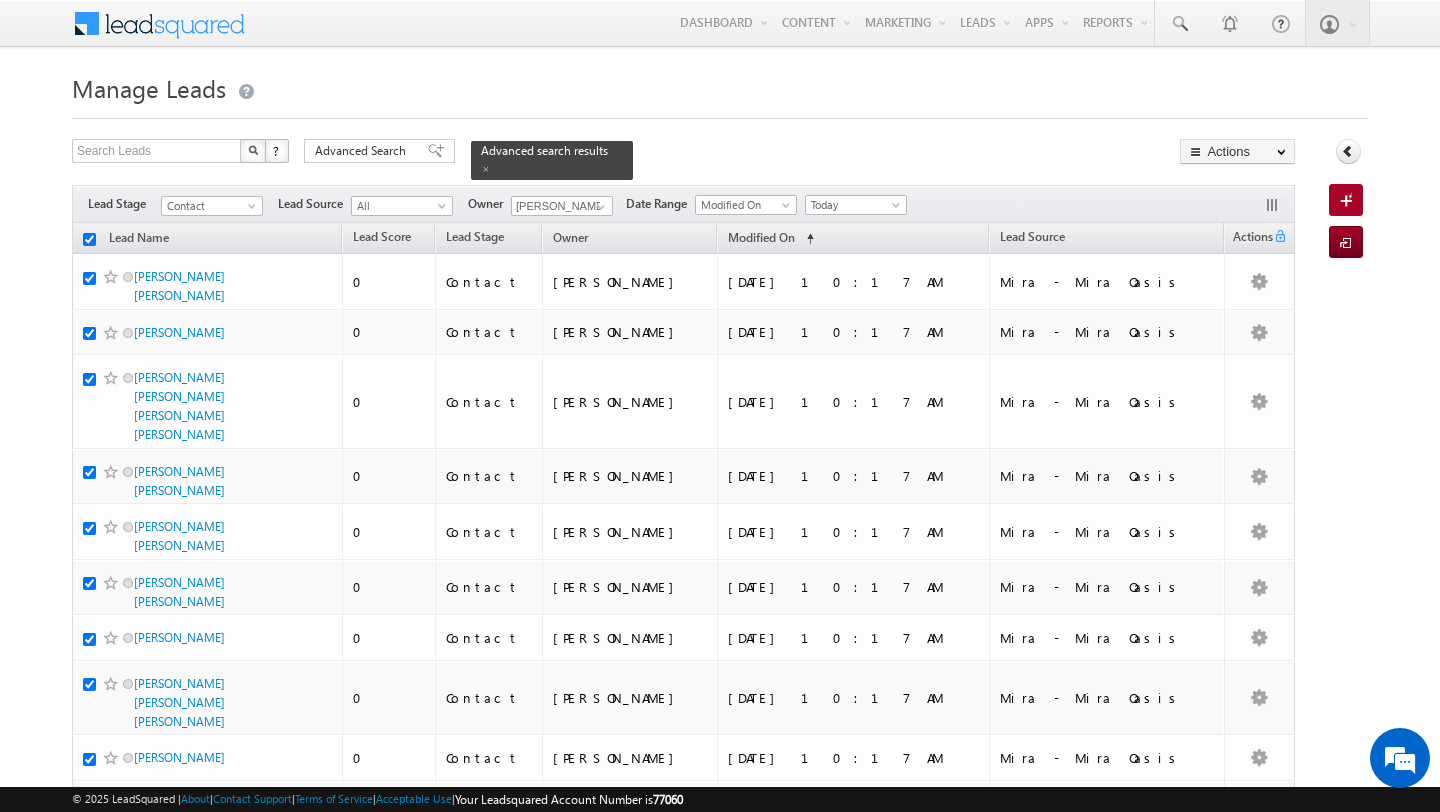
checkbox input "true"
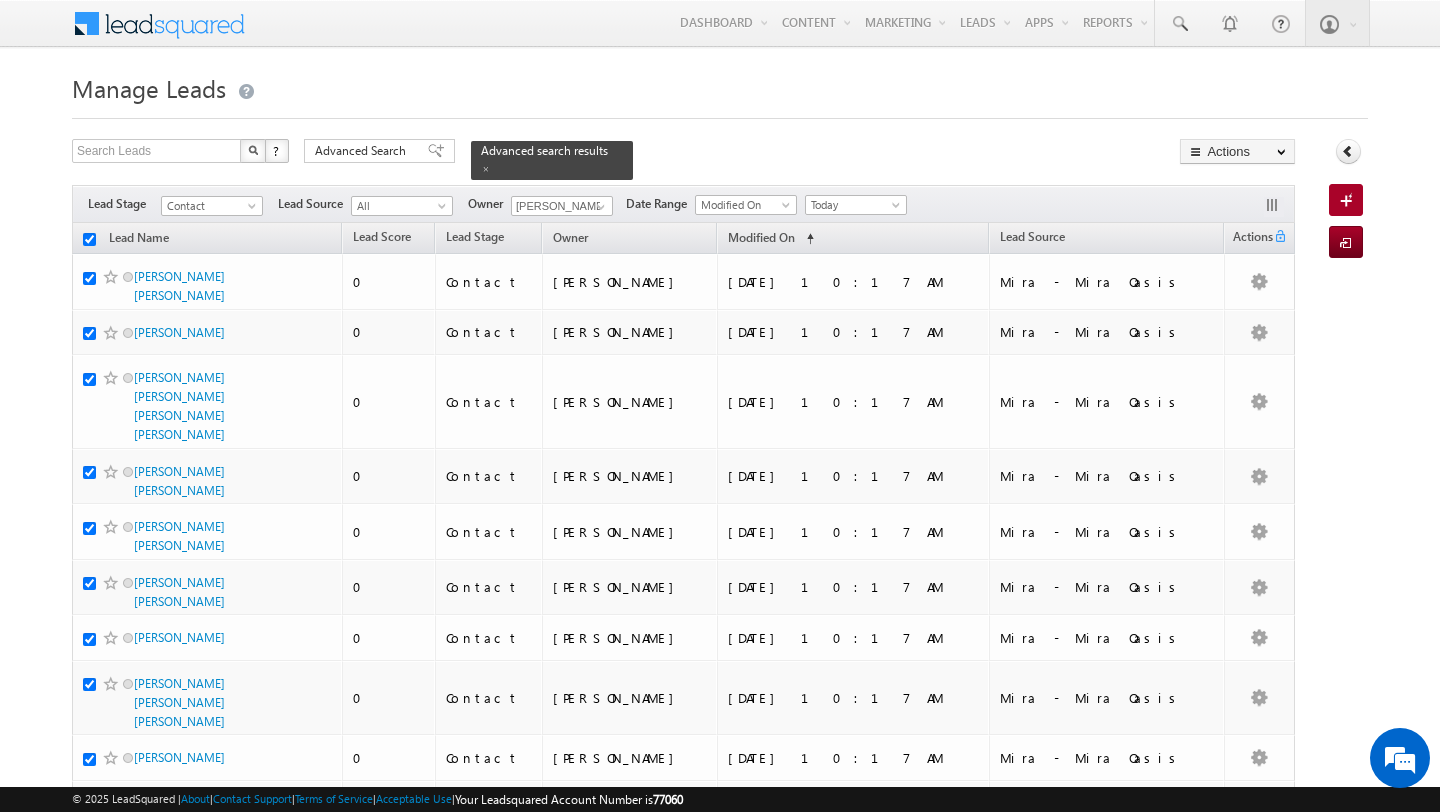
checkbox input "true"
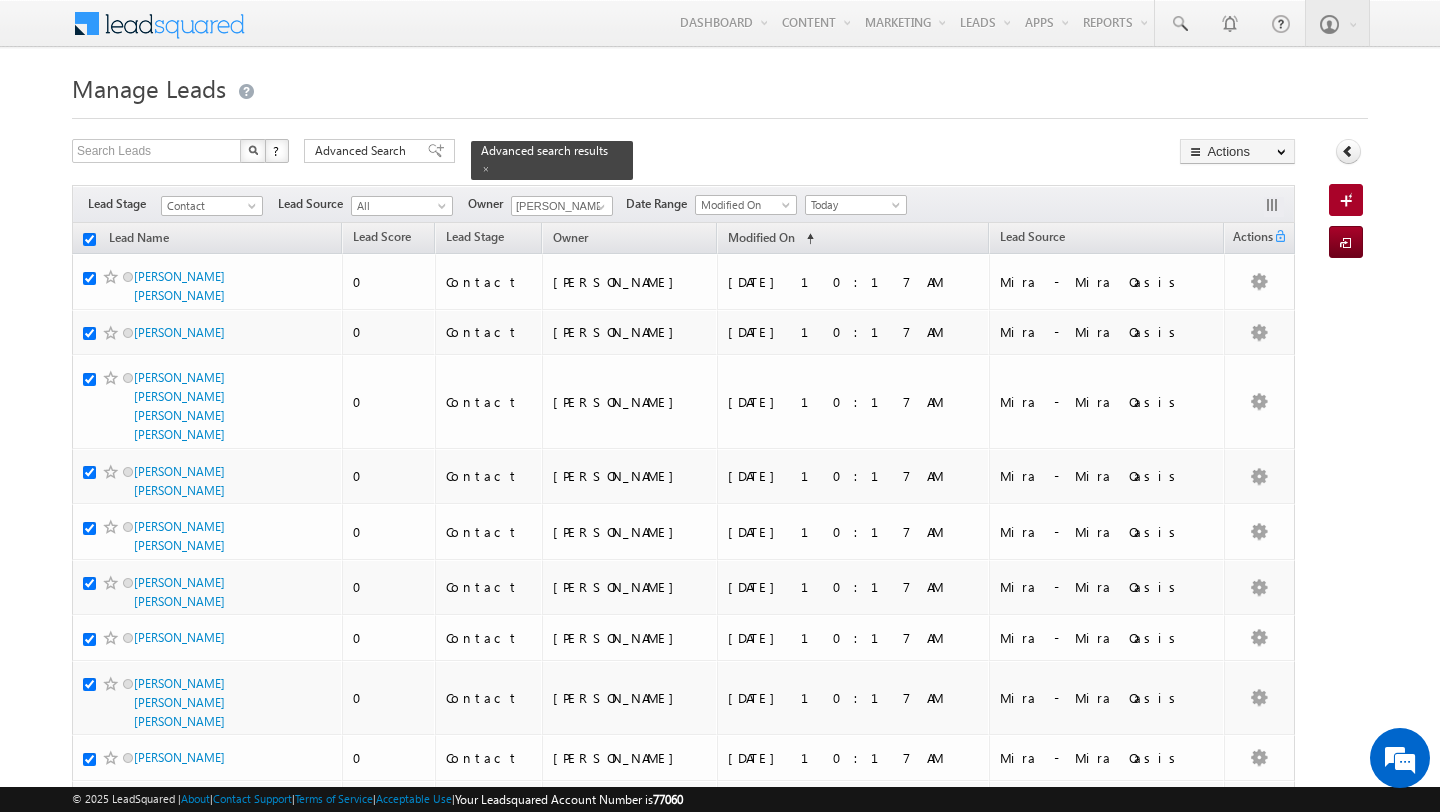
checkbox input "true"
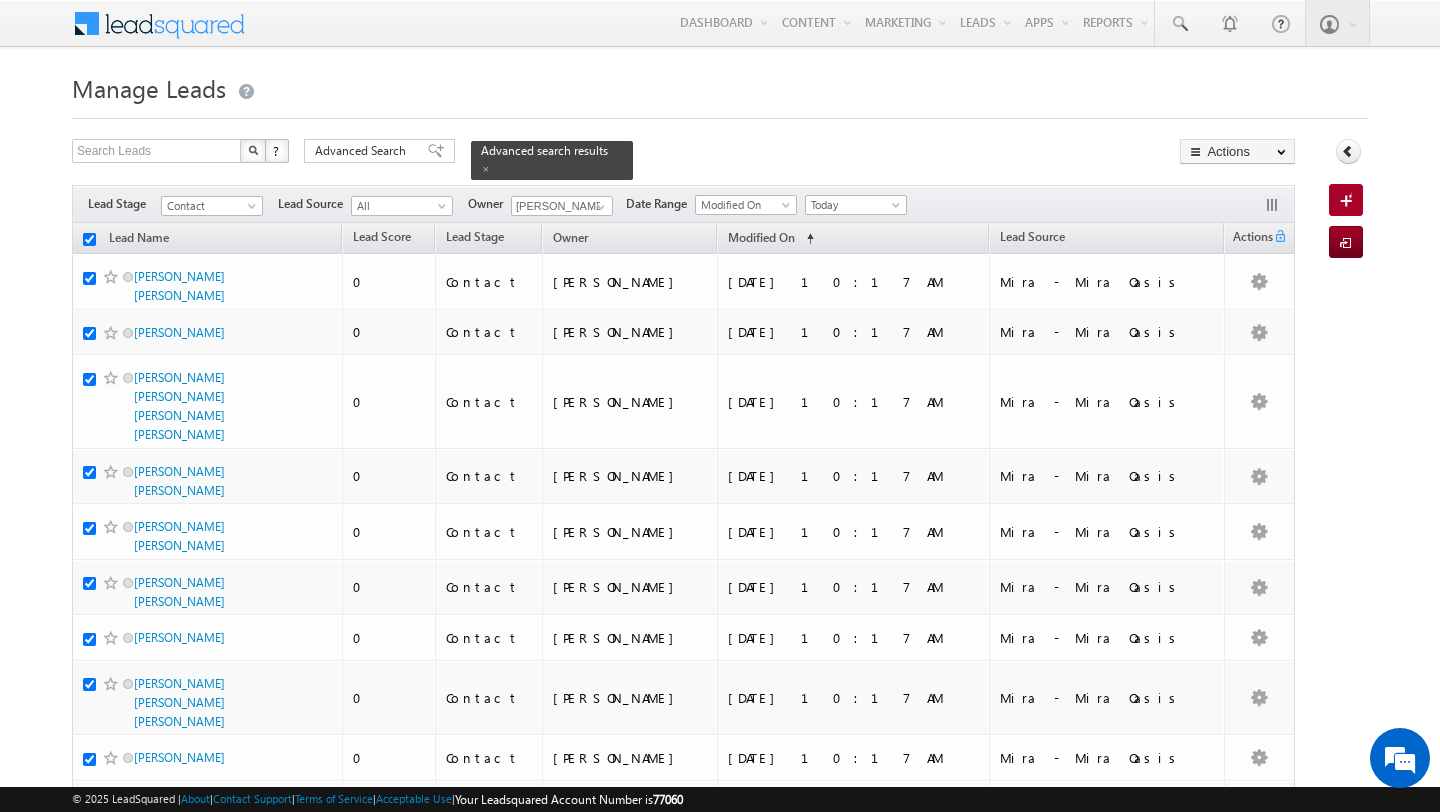
checkbox input "true"
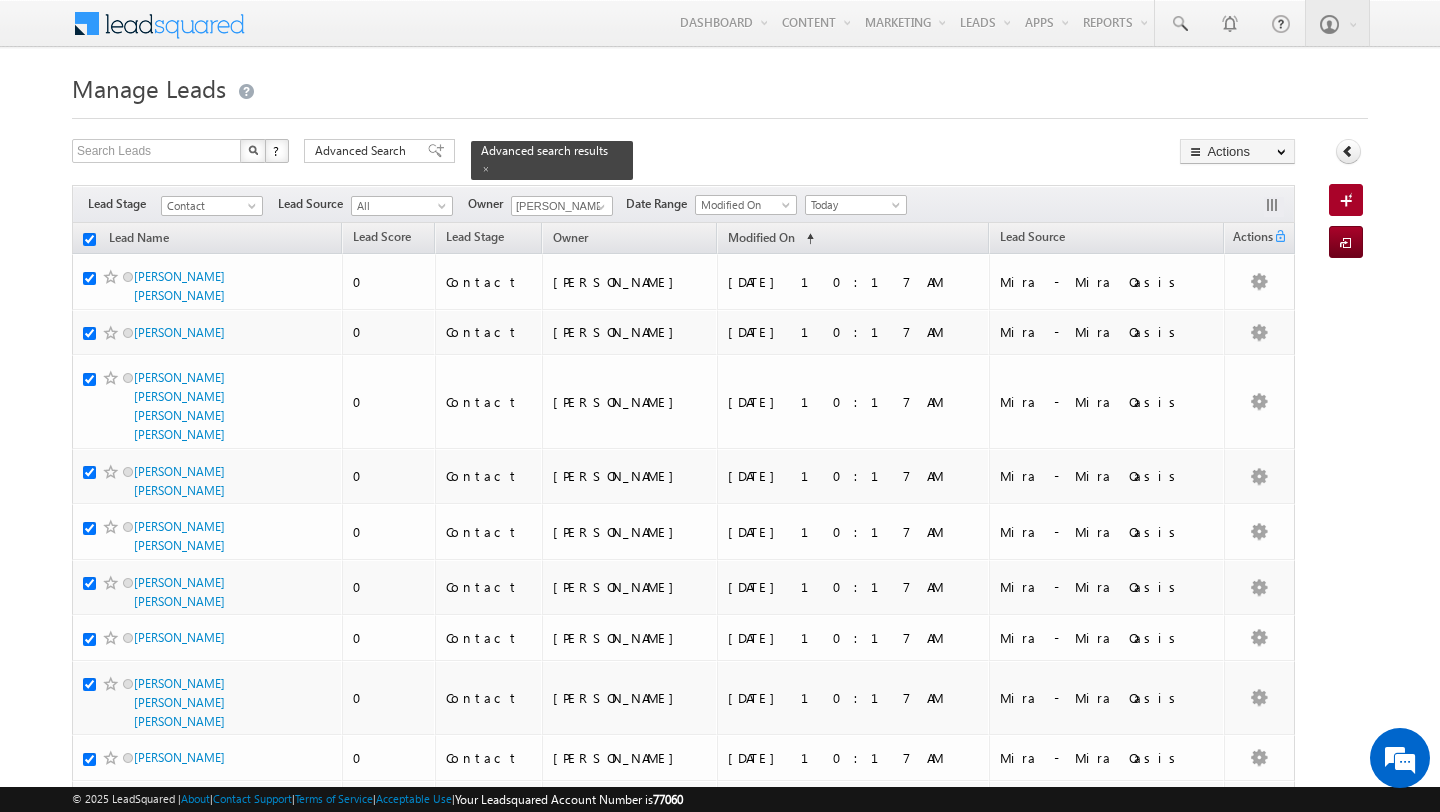
checkbox input "true"
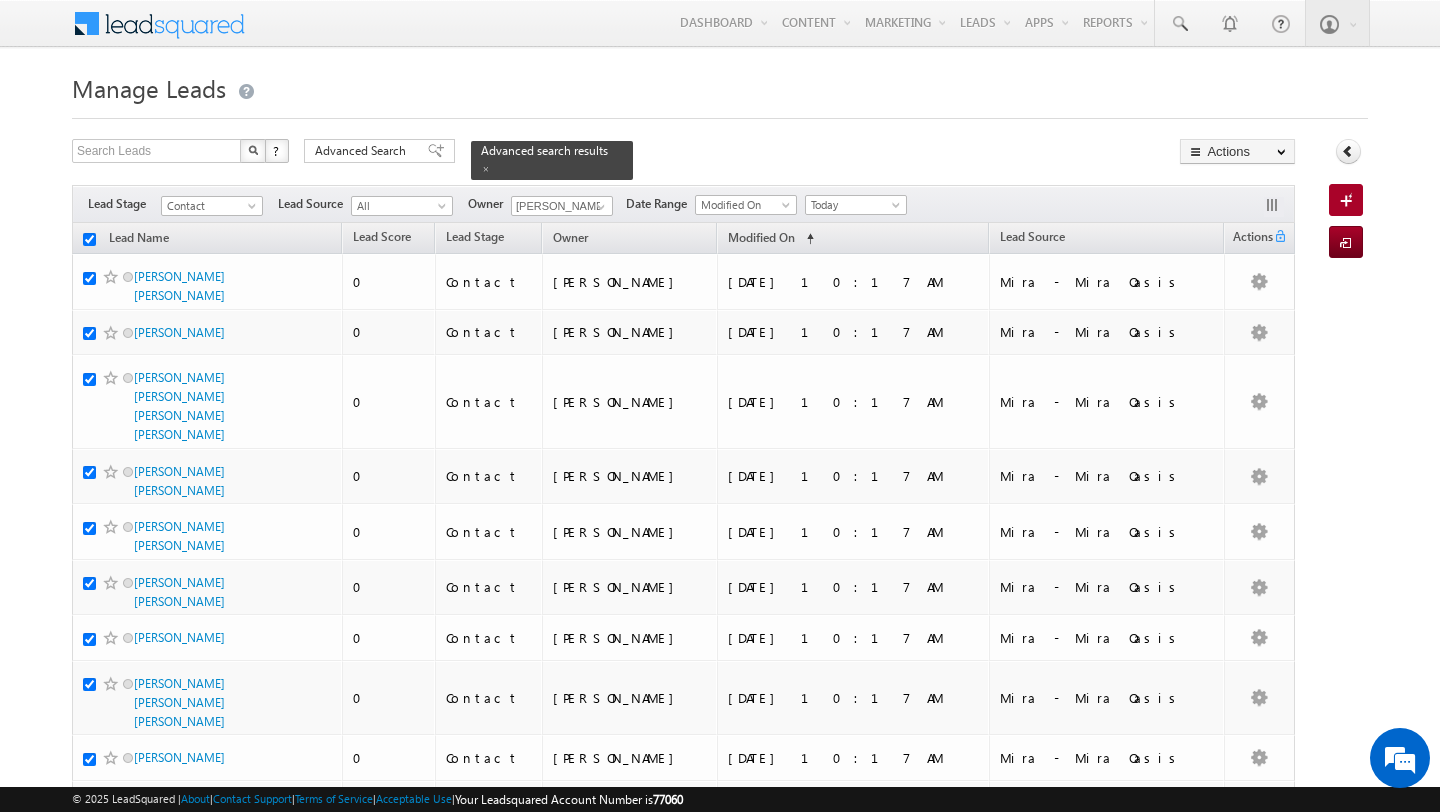
checkbox input "true"
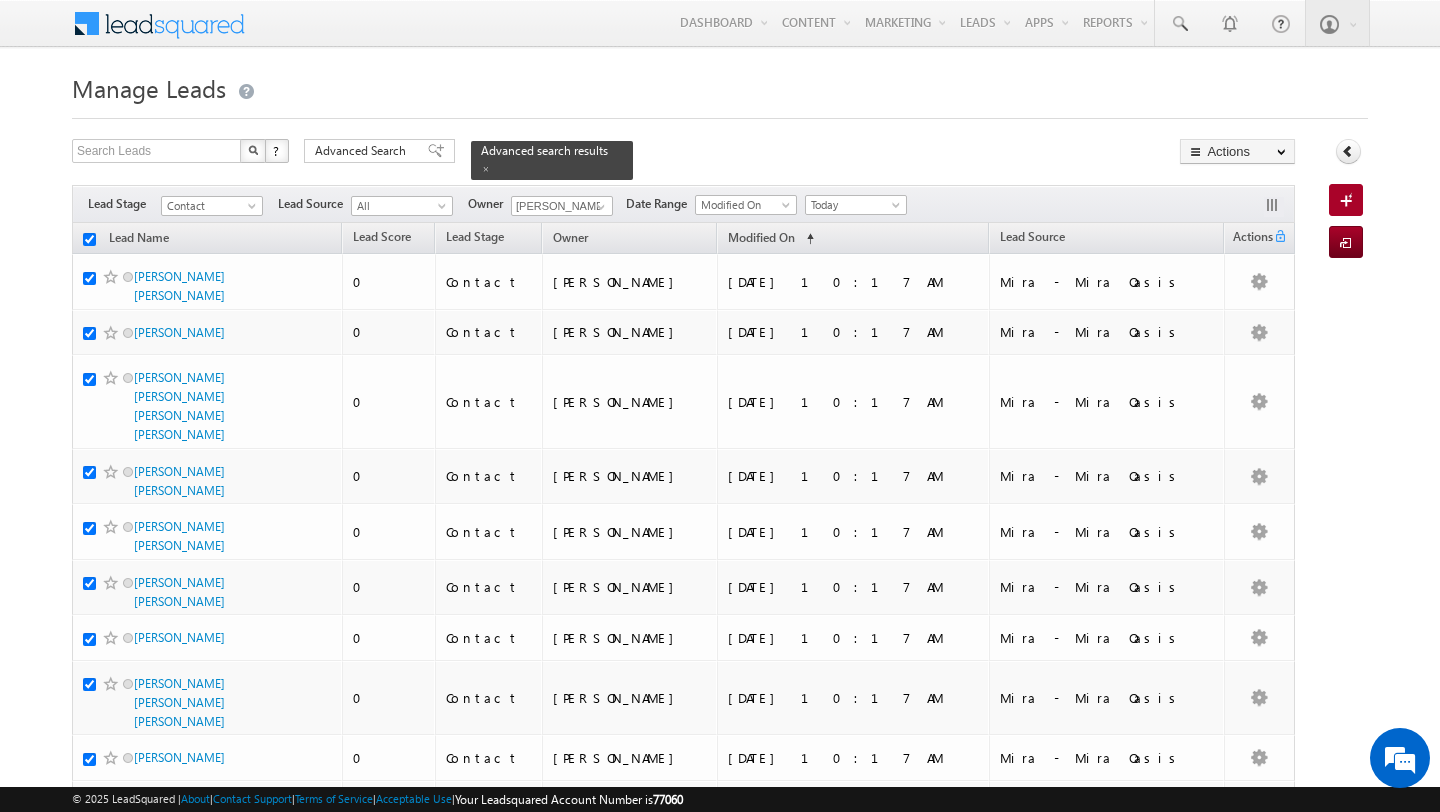
checkbox input "true"
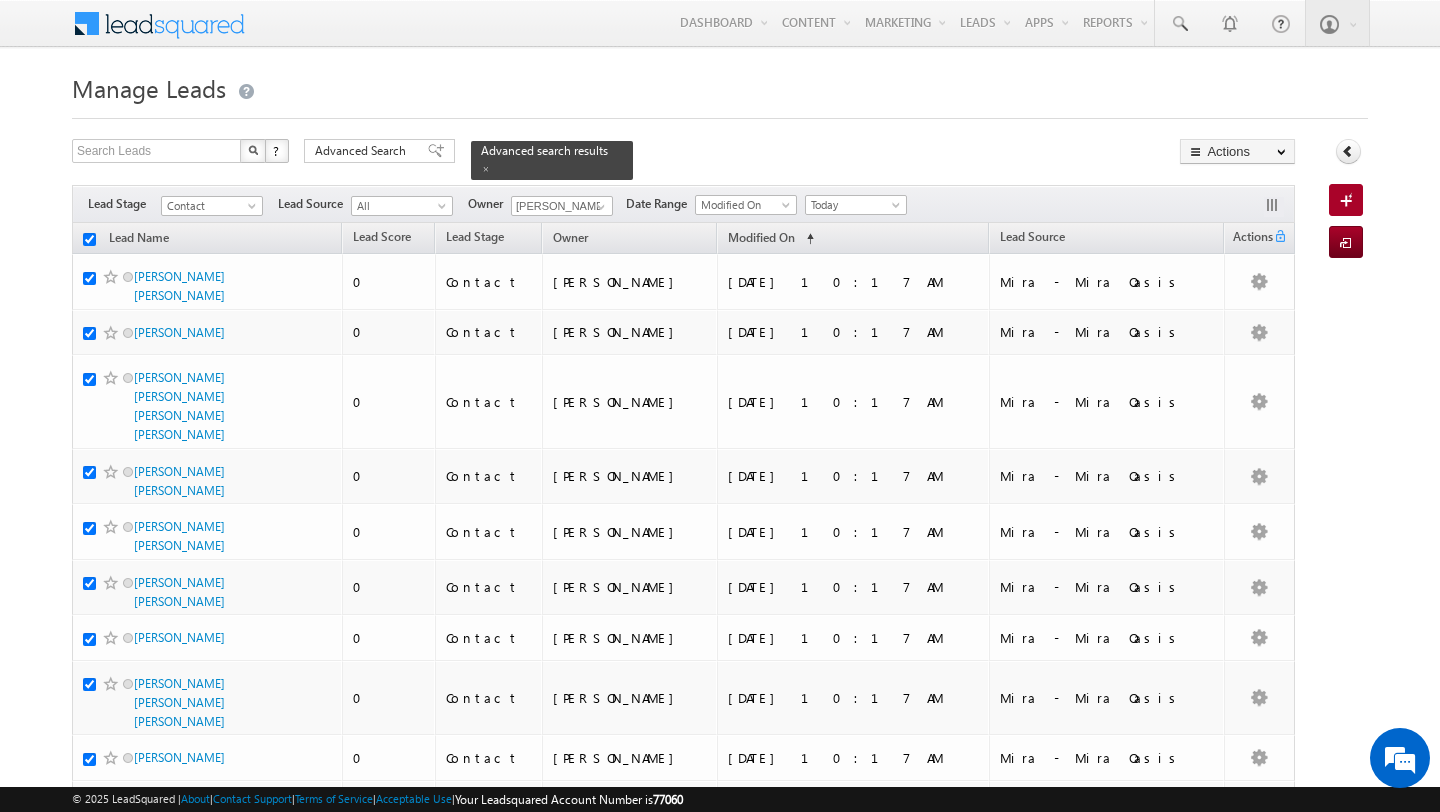
checkbox input "true"
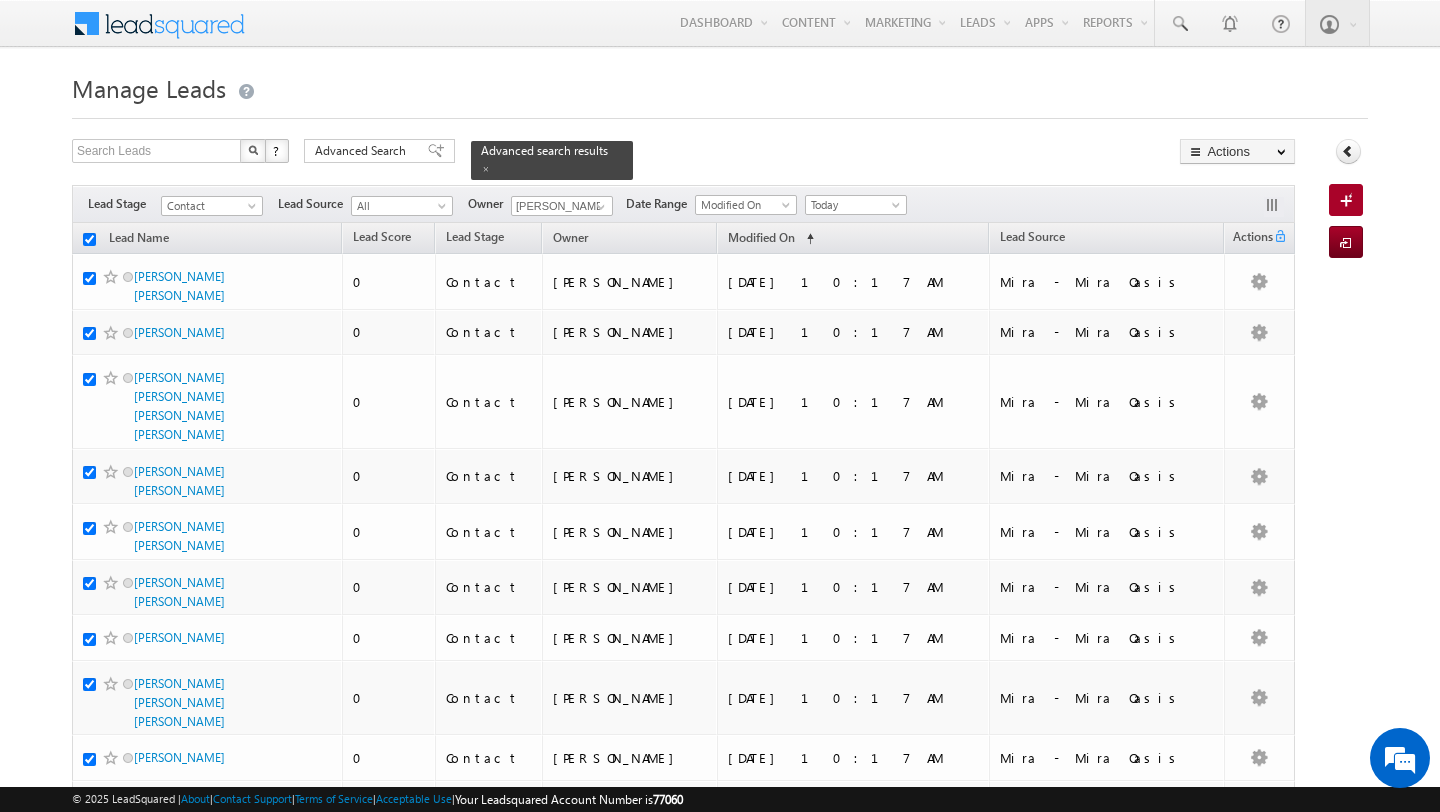
checkbox input "true"
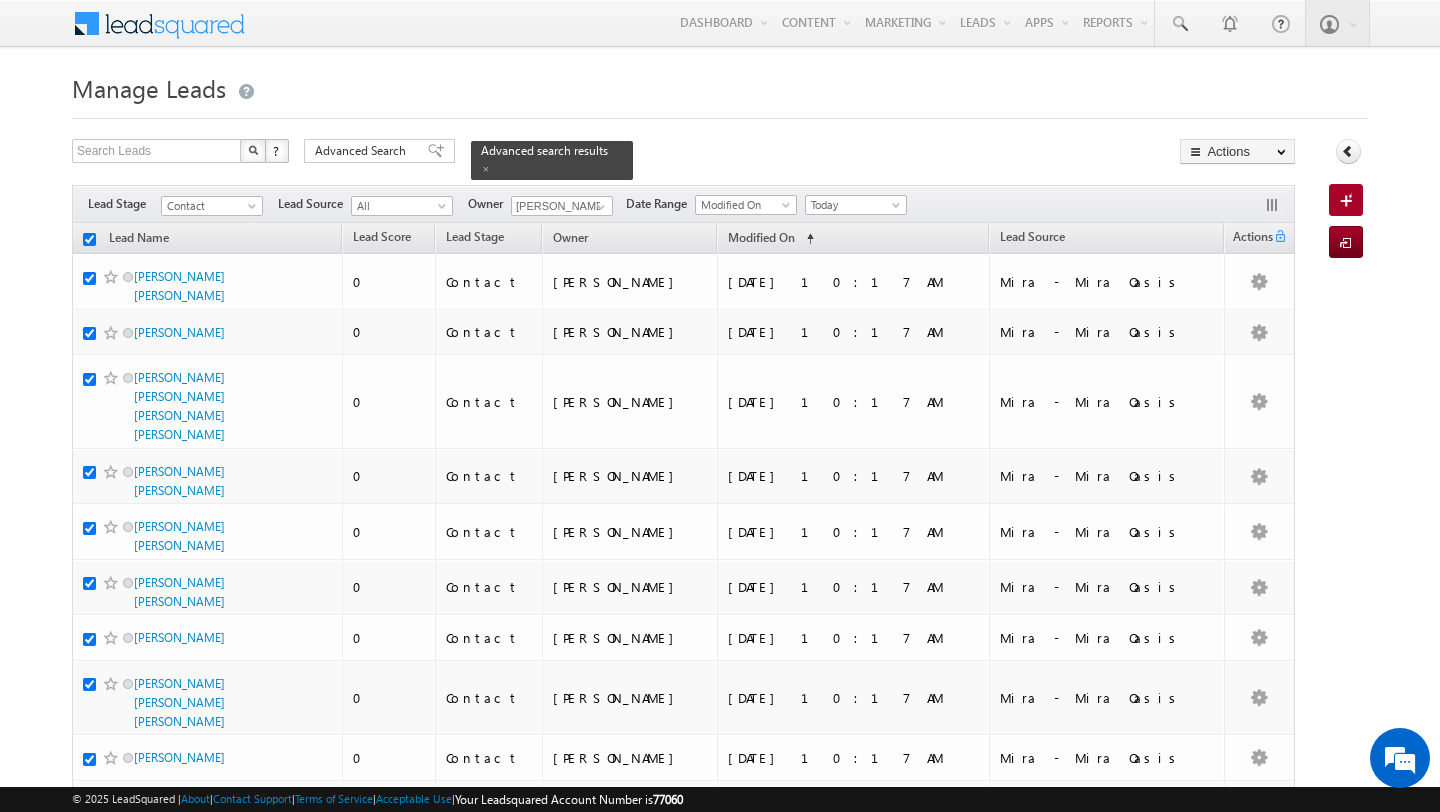
checkbox input "true"
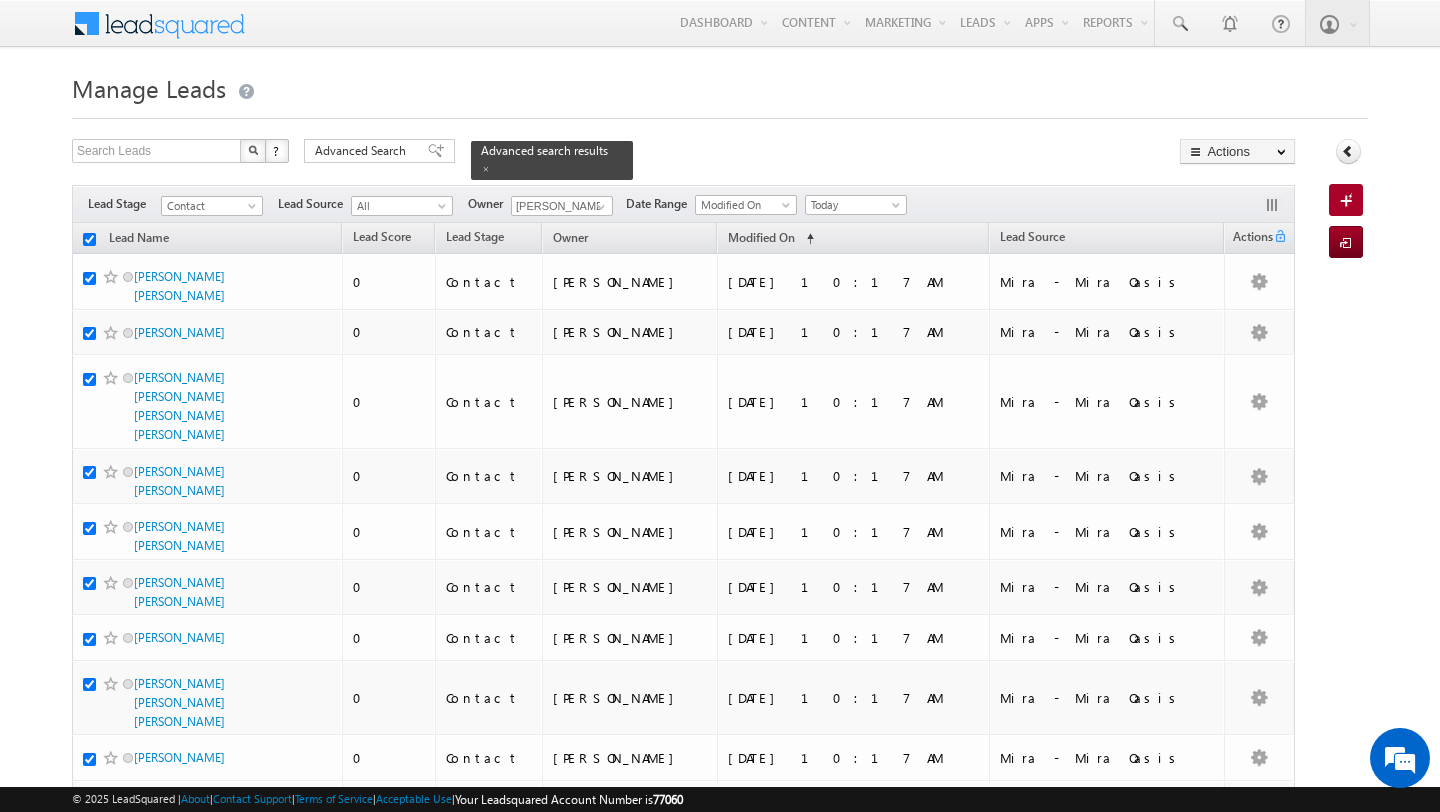
checkbox input "true"
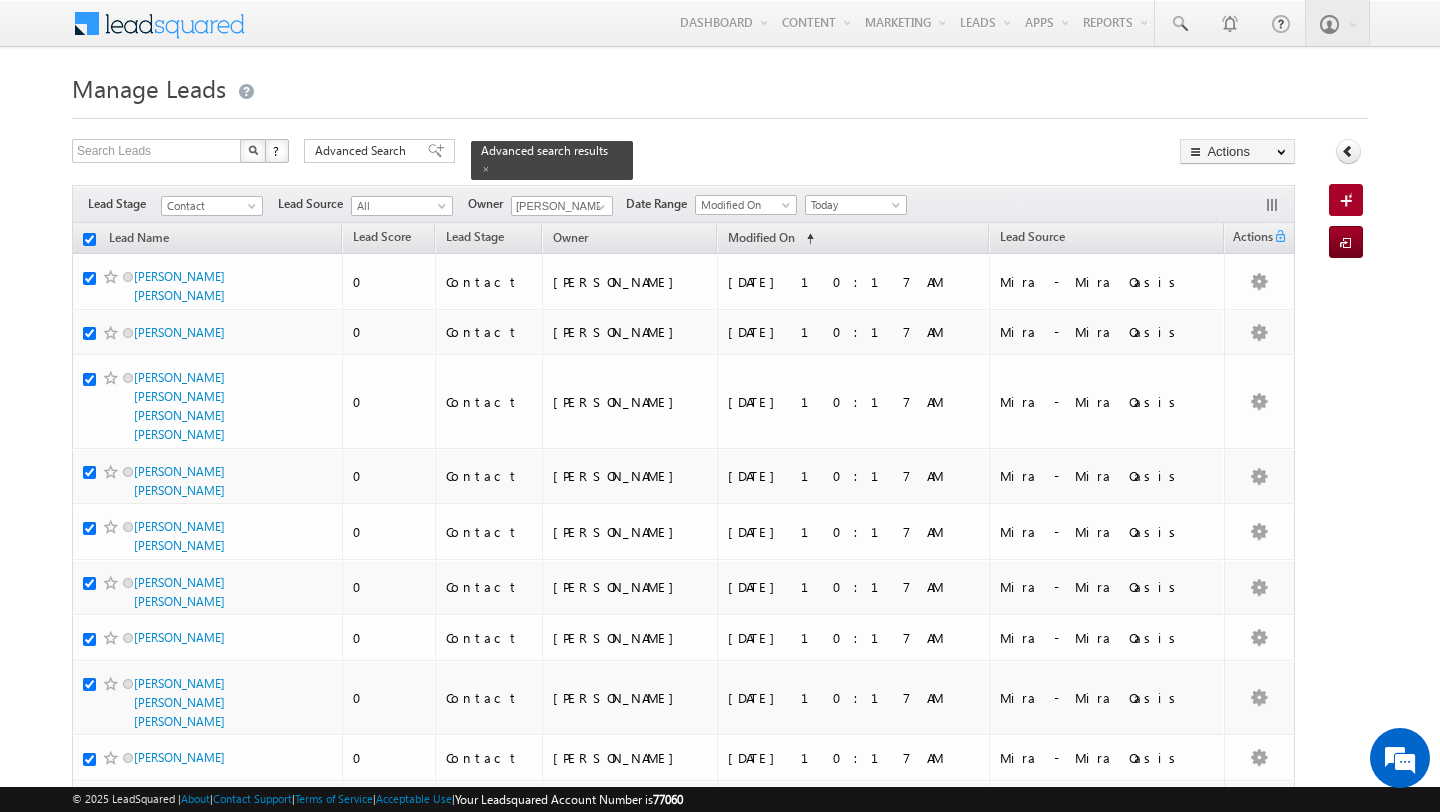
checkbox input "true"
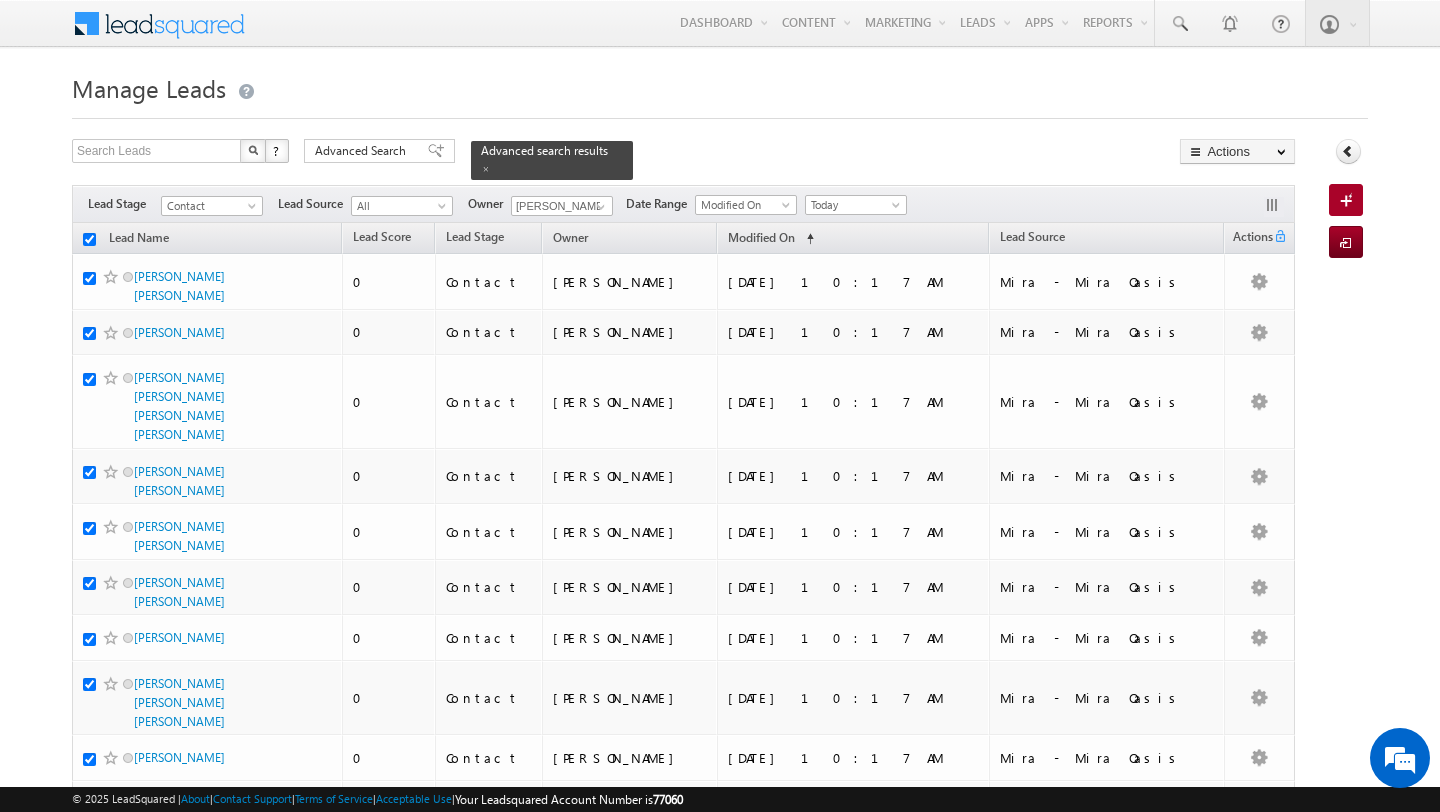
checkbox input "true"
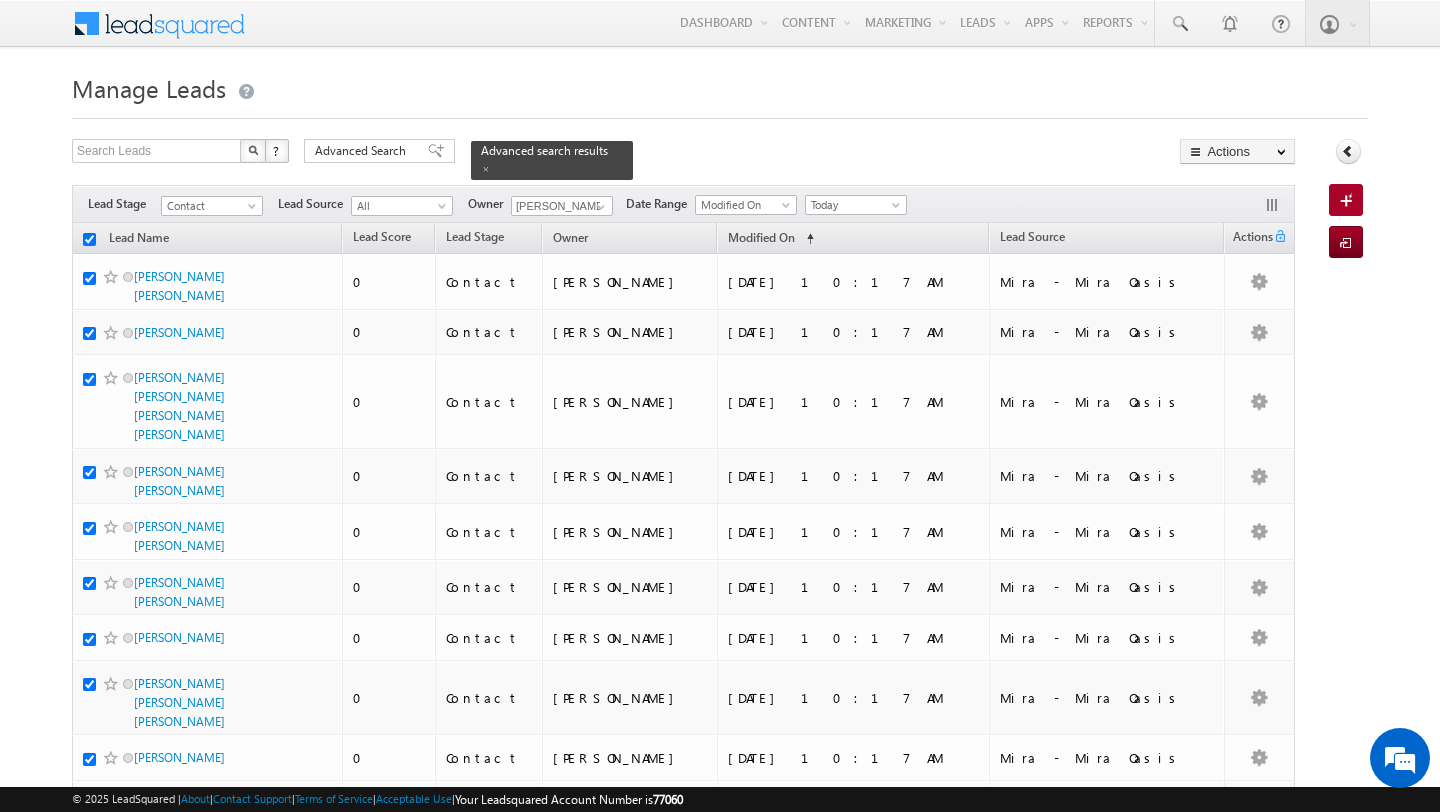
checkbox input "true"
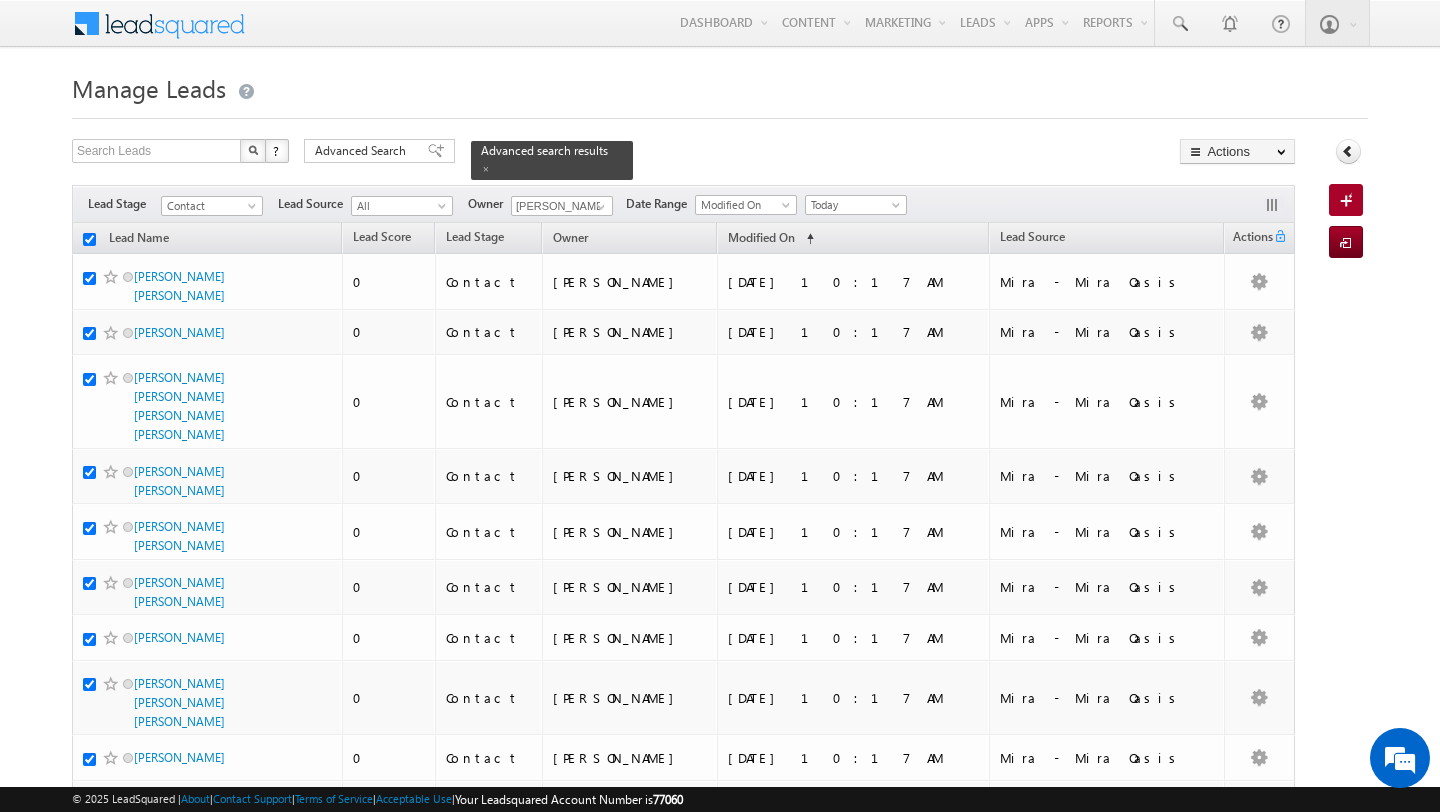
checkbox input "true"
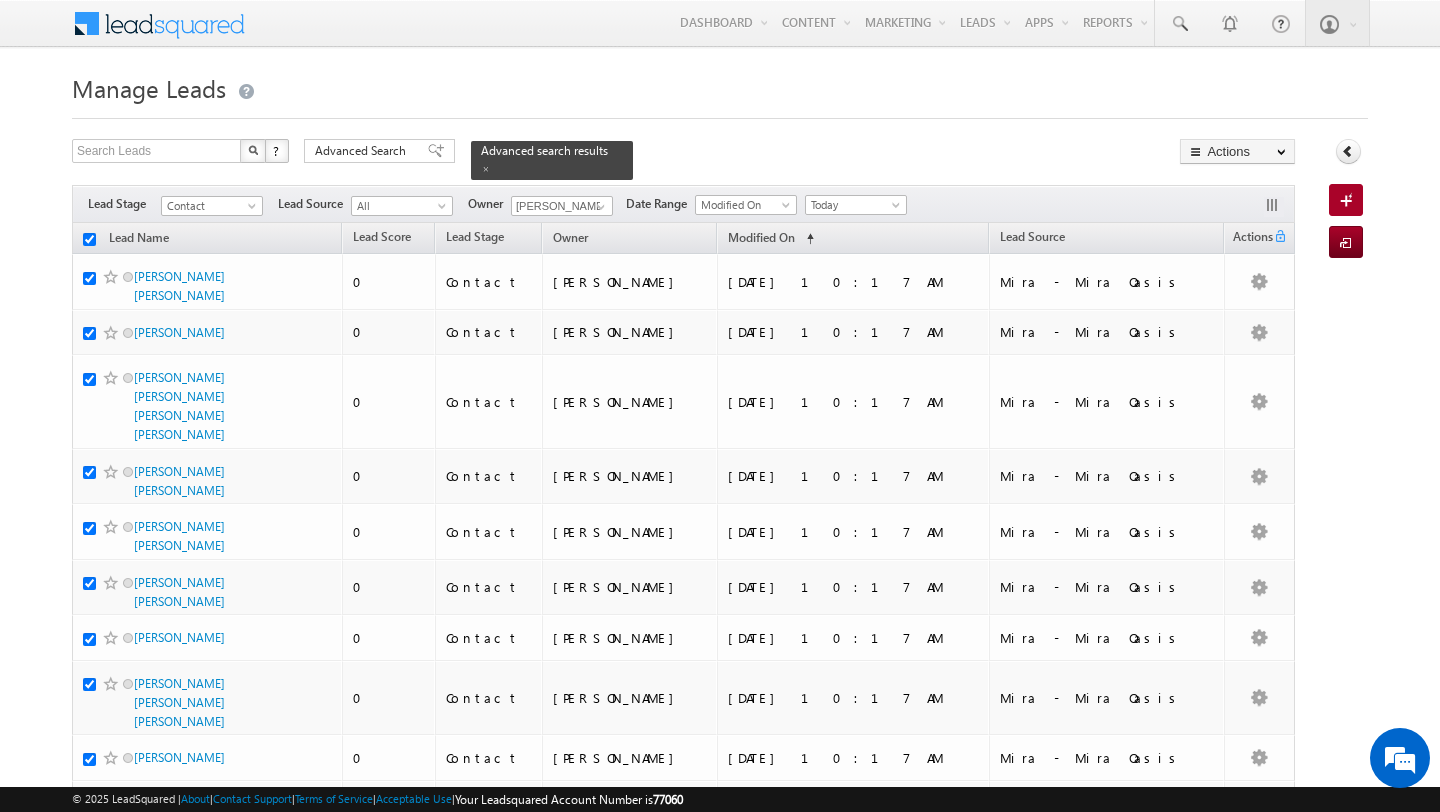
checkbox input "true"
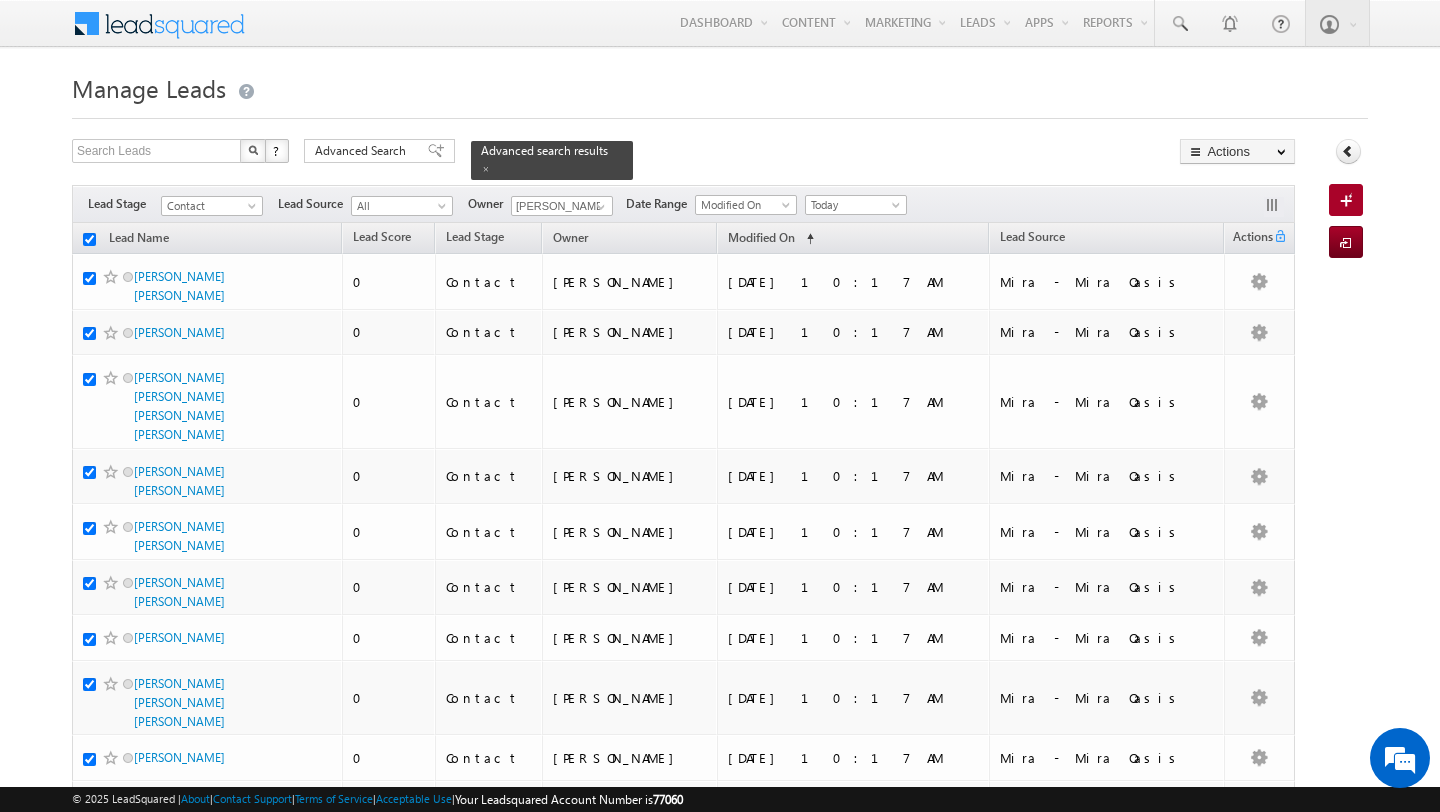
checkbox input "true"
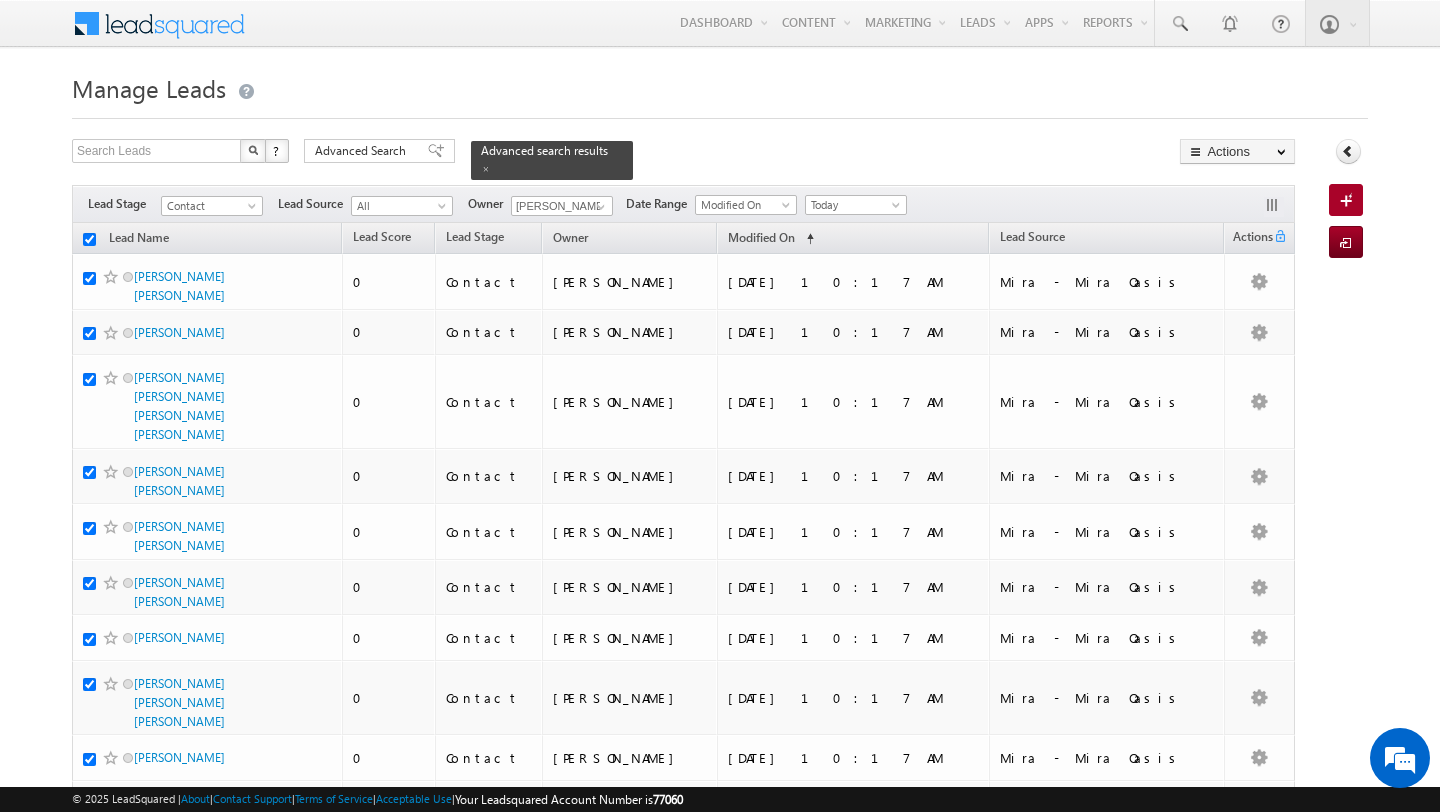
checkbox input "true"
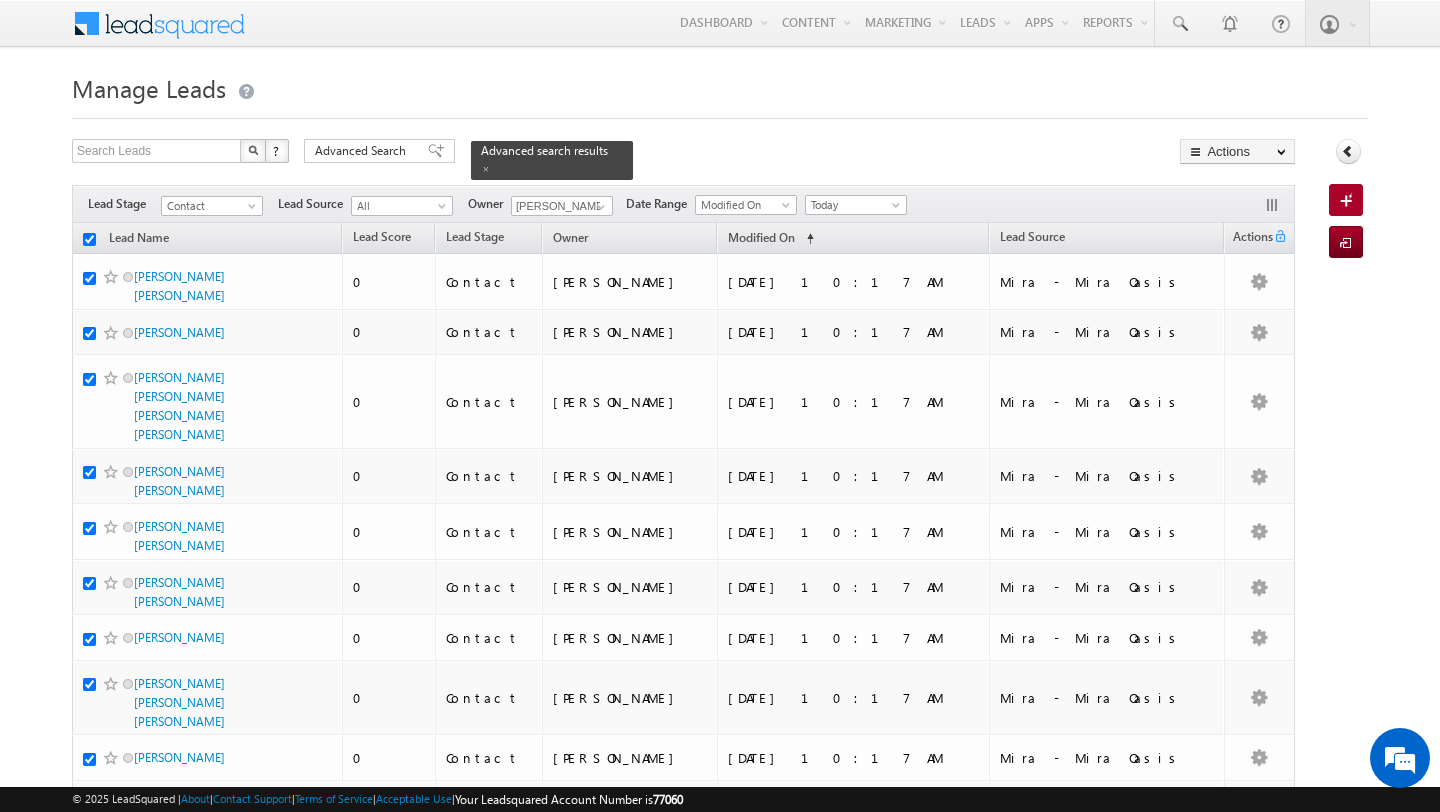
checkbox input "true"
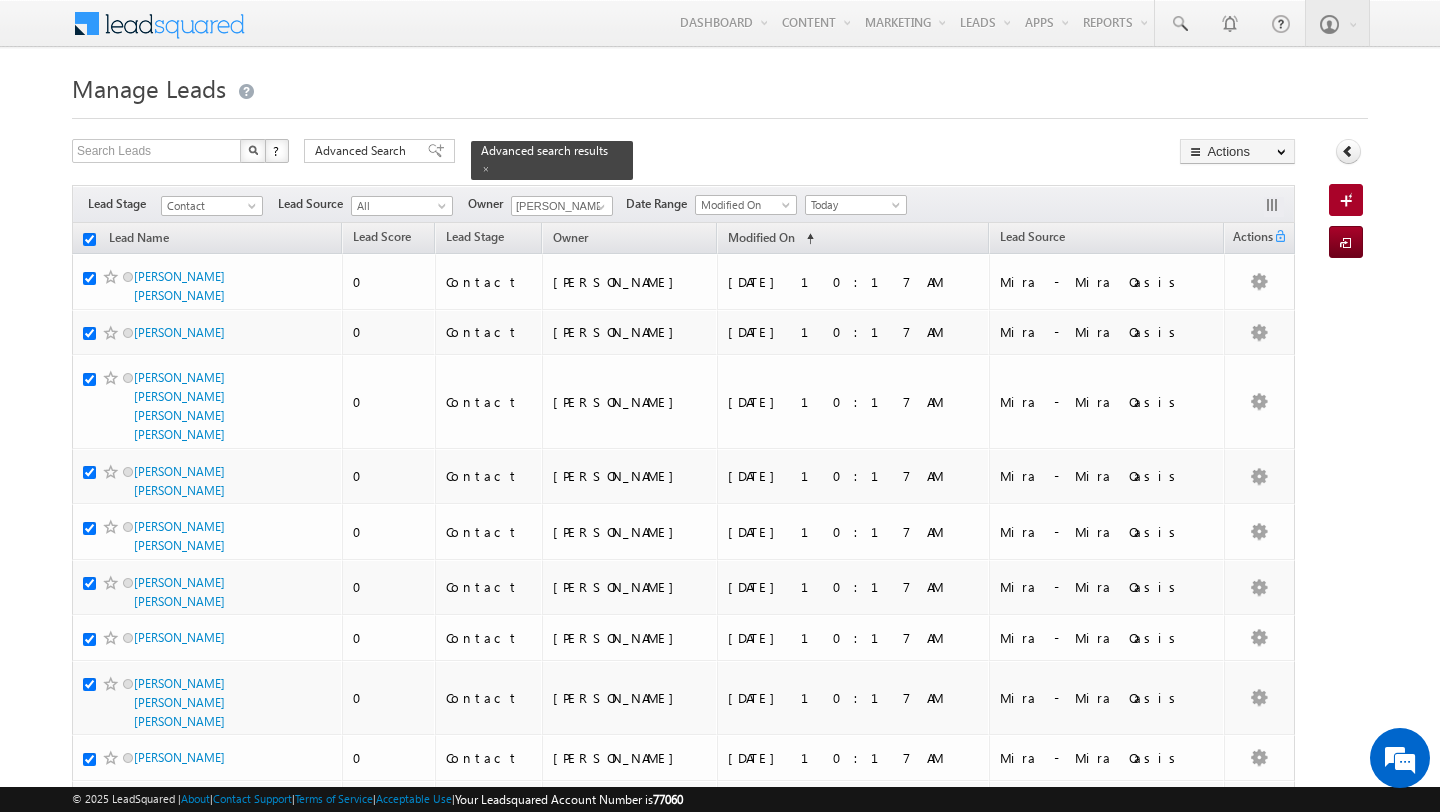
checkbox input "true"
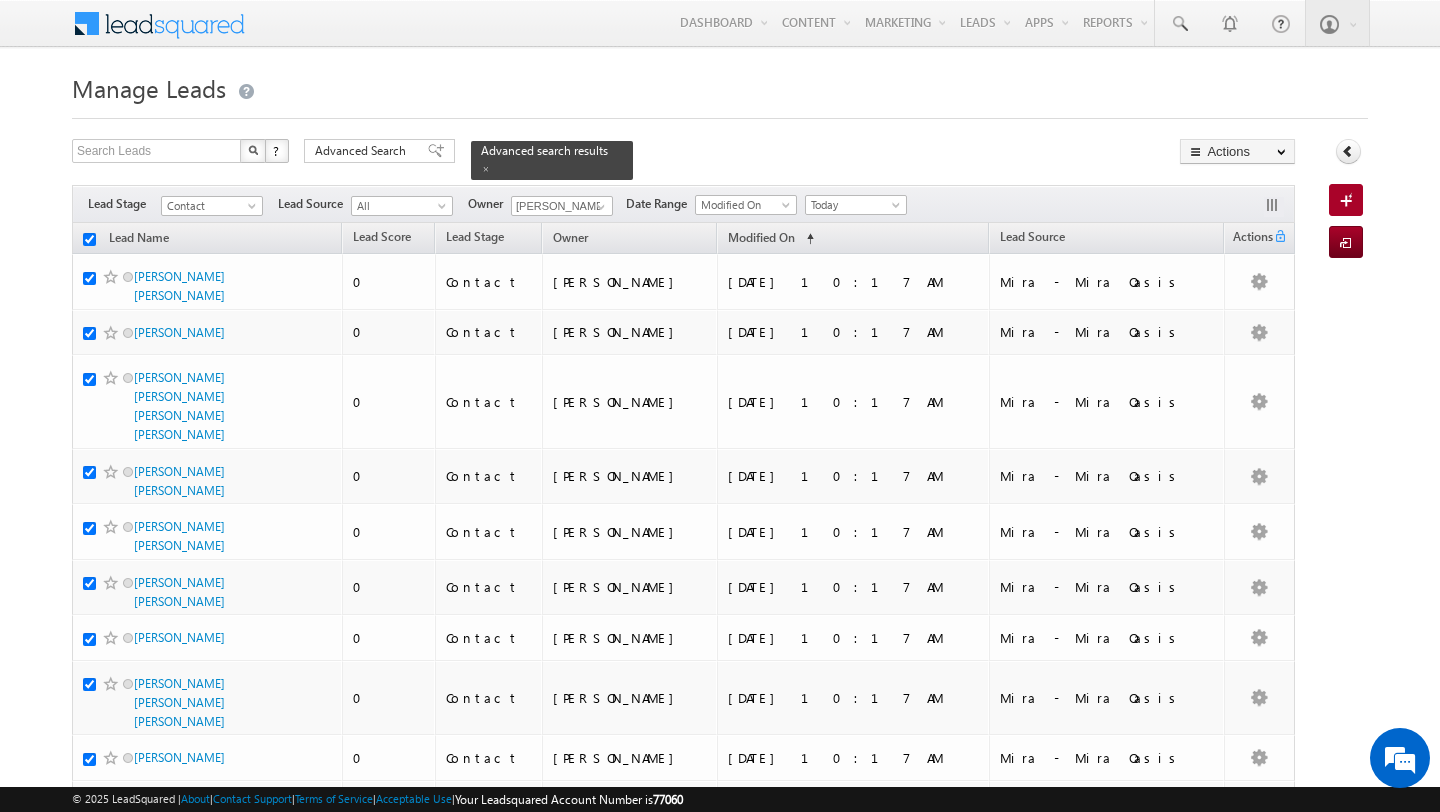
checkbox input "true"
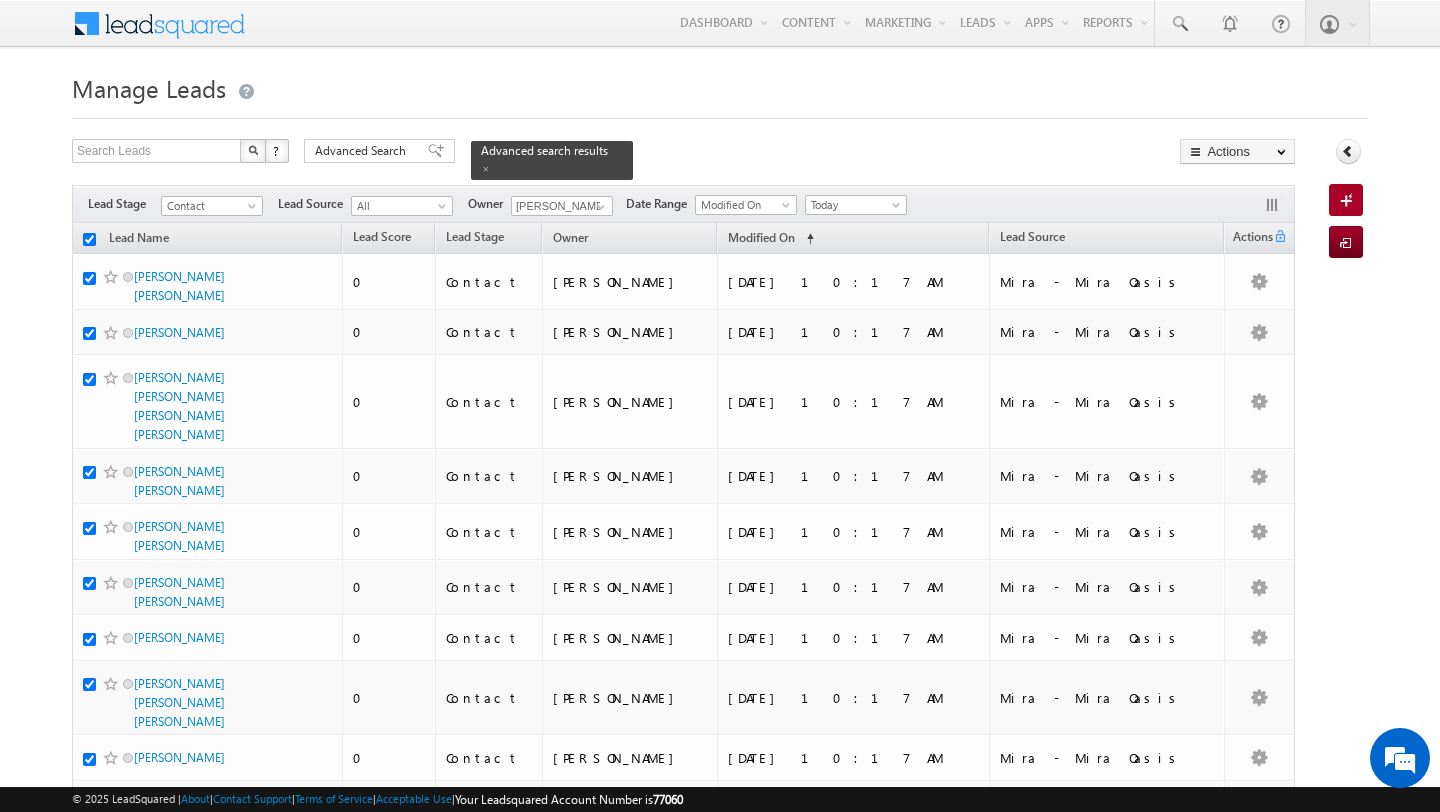
checkbox input "true"
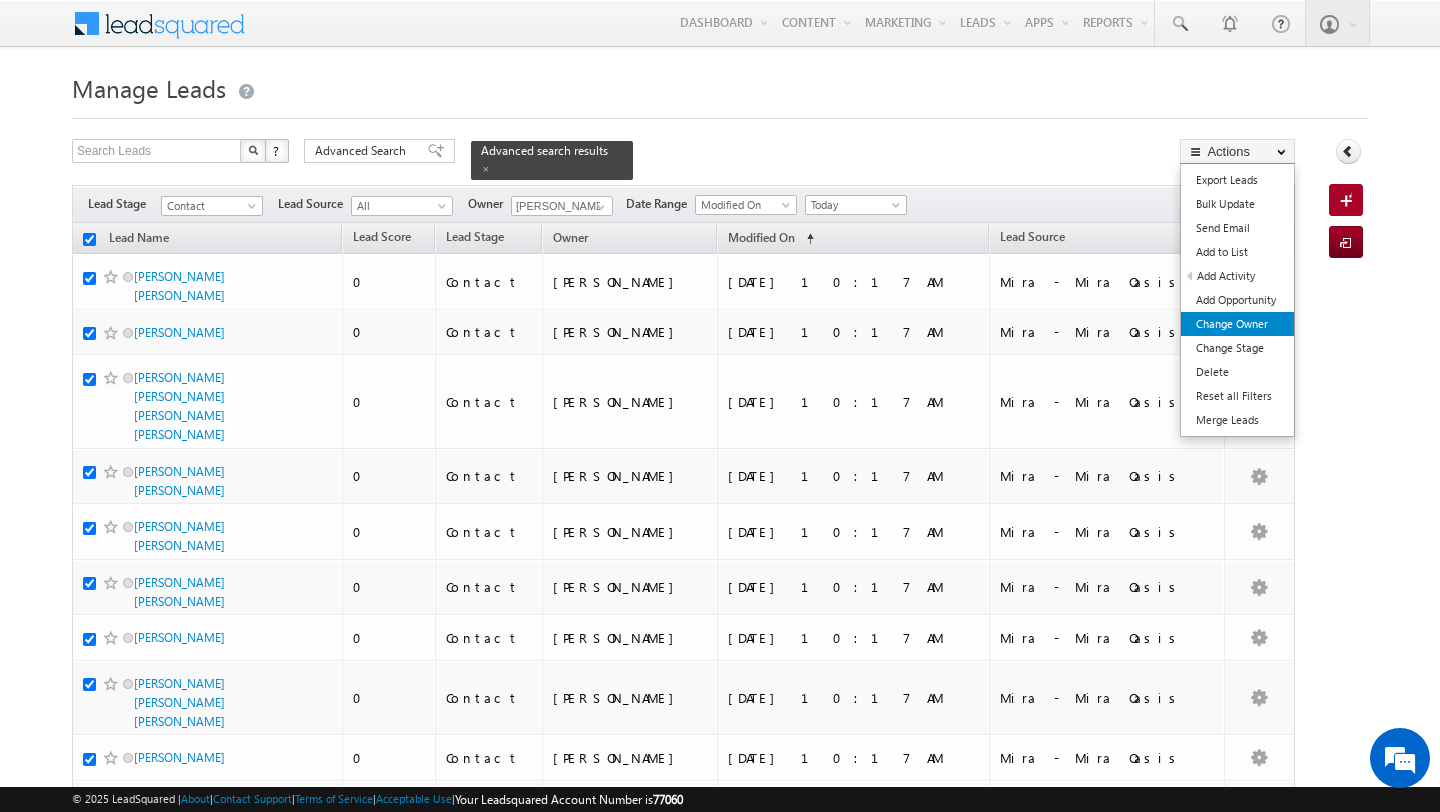
click at [1246, 327] on link "Change Owner" at bounding box center [1237, 324] width 113 height 24
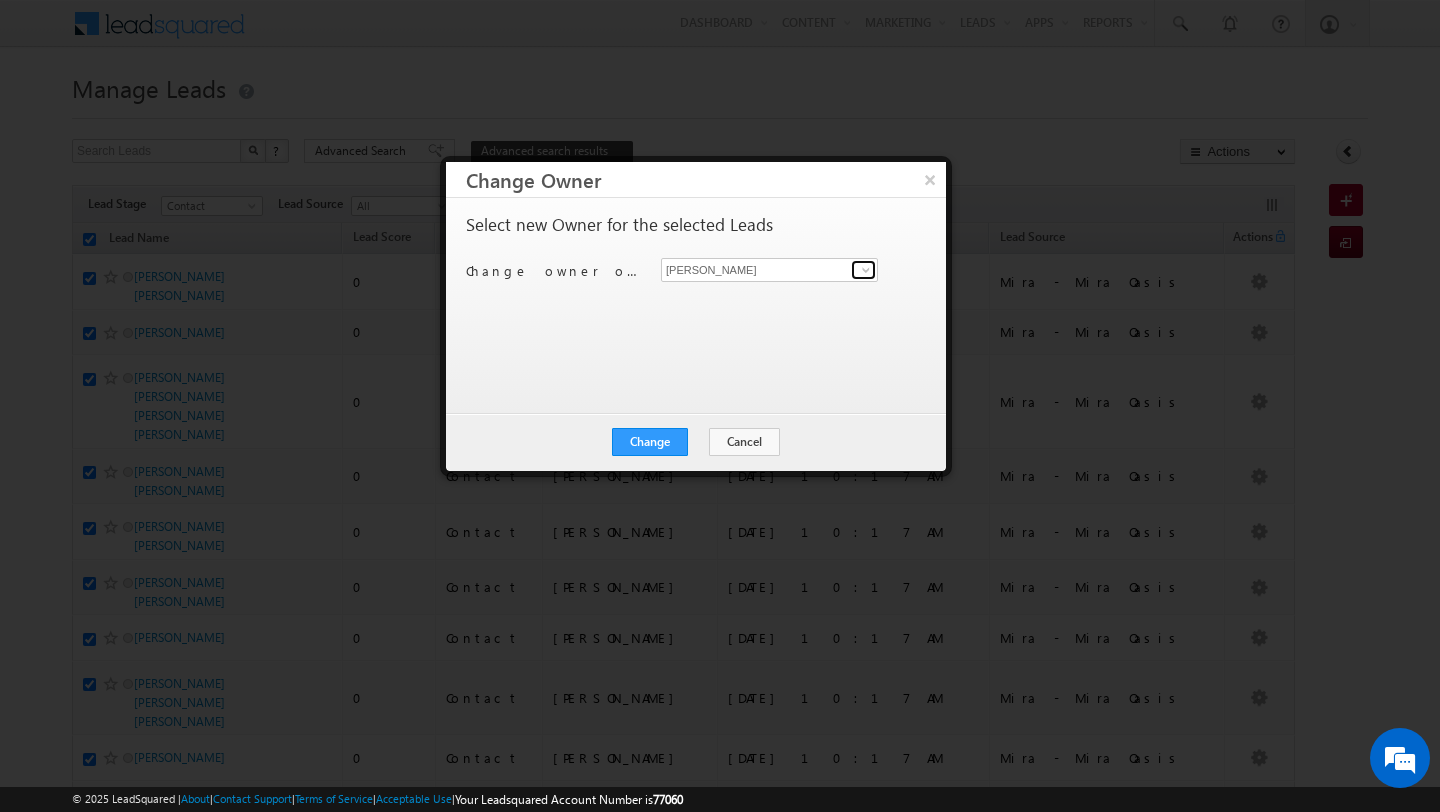
click at [868, 273] on span at bounding box center [866, 270] width 16 height 16
click at [728, 450] on button "Cancel" at bounding box center [744, 442] width 71 height 28
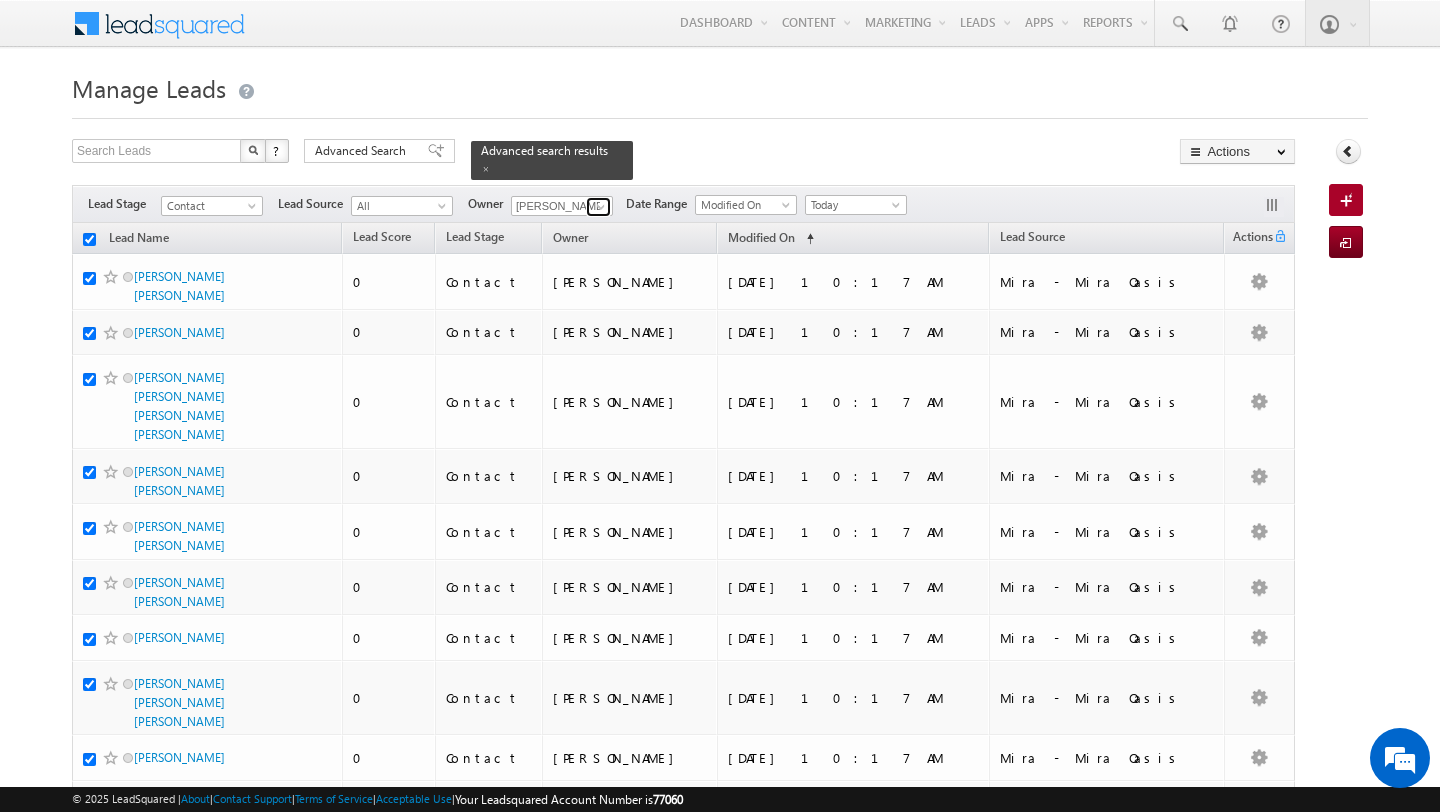
click at [593, 209] on span at bounding box center [601, 207] width 16 height 16
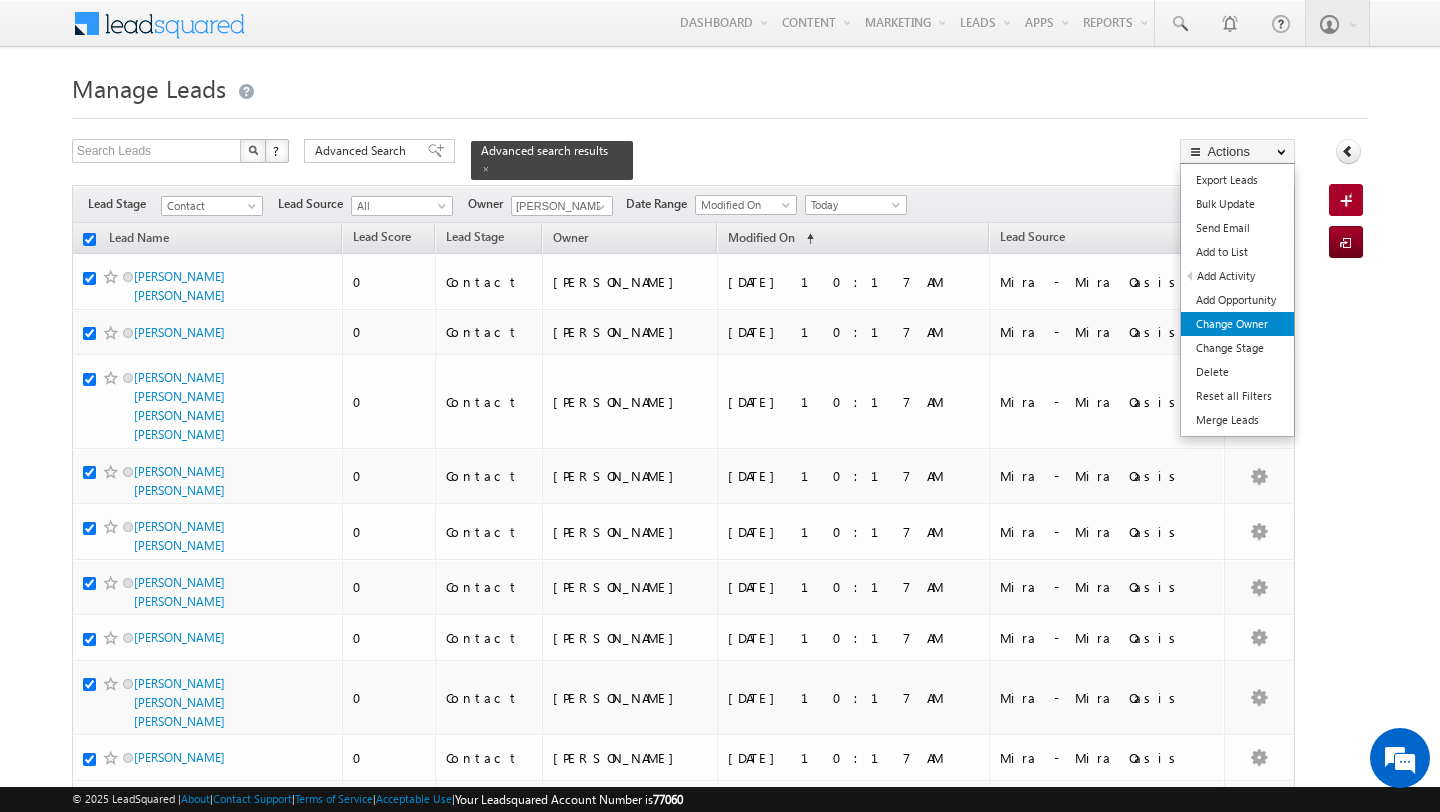
click at [1223, 330] on link "Change Owner" at bounding box center [1237, 324] width 113 height 24
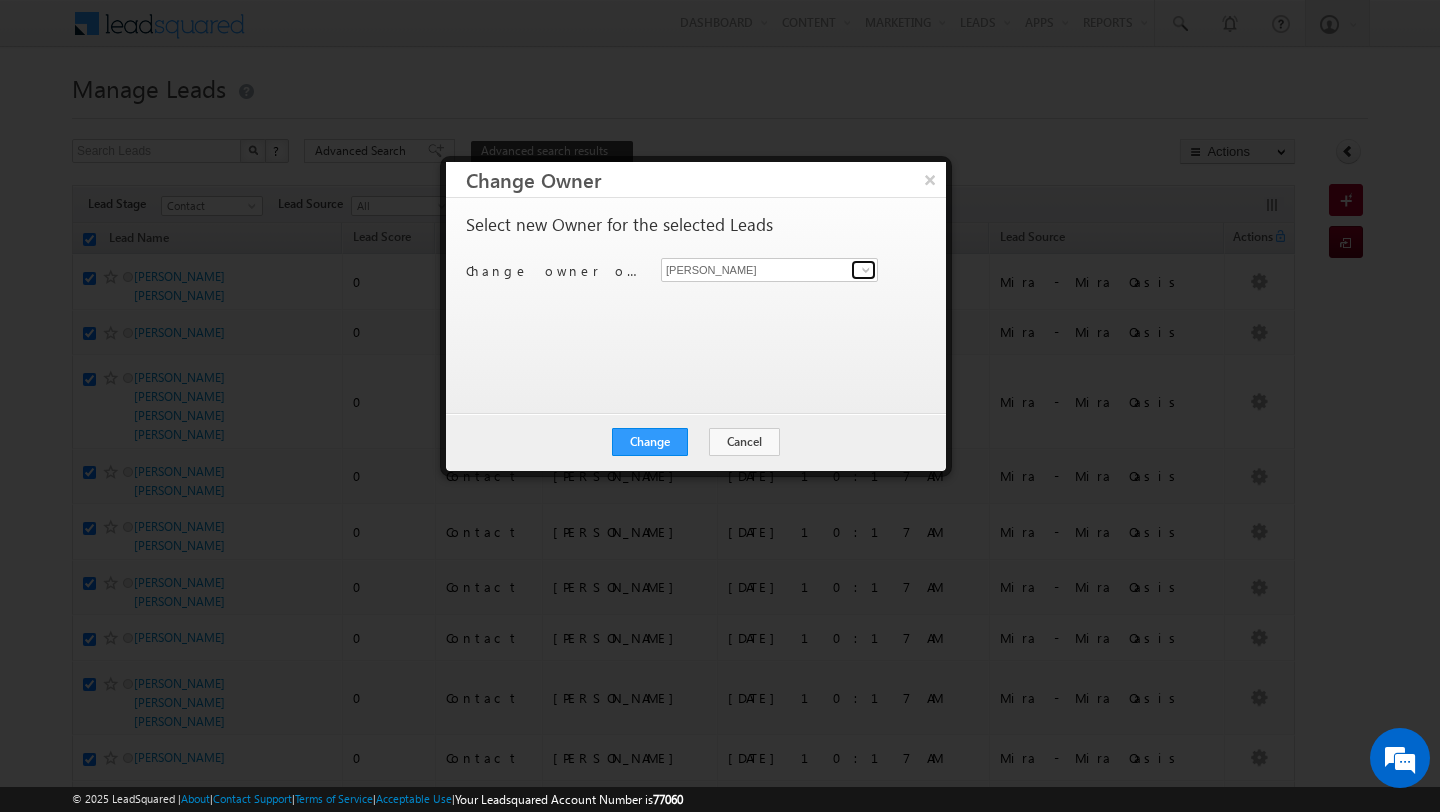
click at [865, 277] on span at bounding box center [866, 270] width 16 height 16
click at [737, 452] on button "Cancel" at bounding box center [744, 442] width 71 height 28
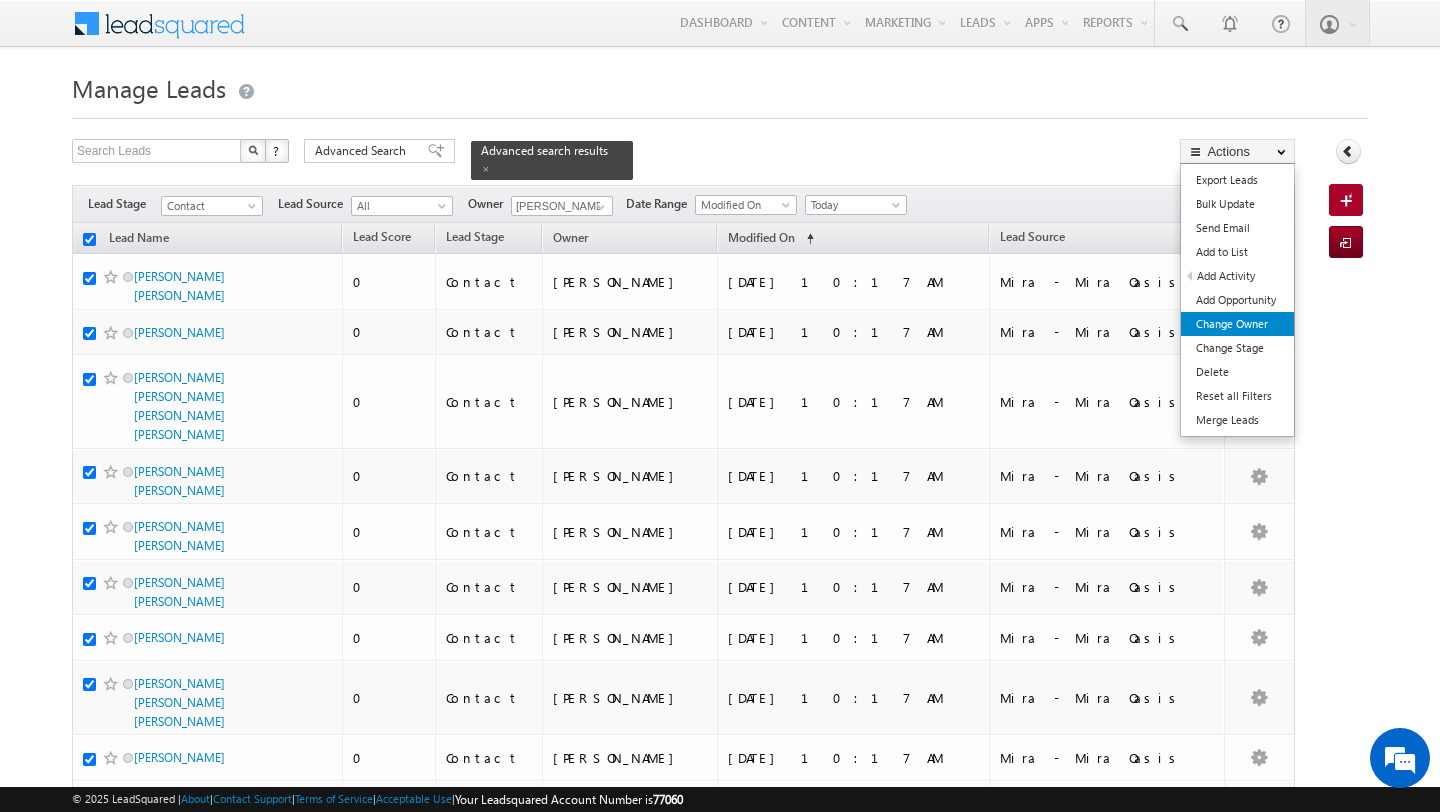
click at [1245, 332] on link "Change Owner" at bounding box center [1237, 324] width 113 height 24
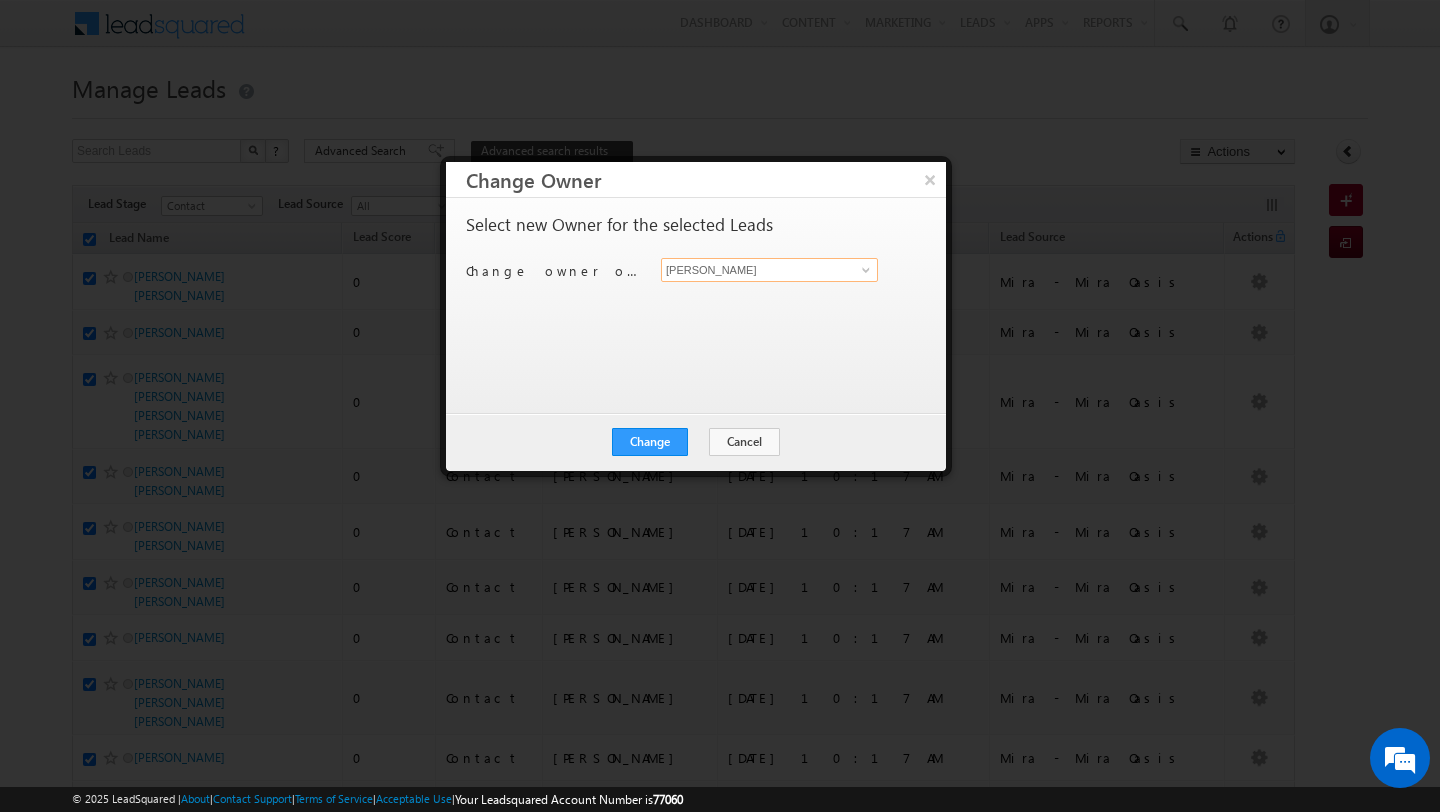
click at [832, 274] on input "[PERSON_NAME]" at bounding box center [769, 270] width 217 height 24
click at [866, 275] on span at bounding box center [866, 270] width 16 height 16
